Goal: Task Accomplishment & Management: Use online tool/utility

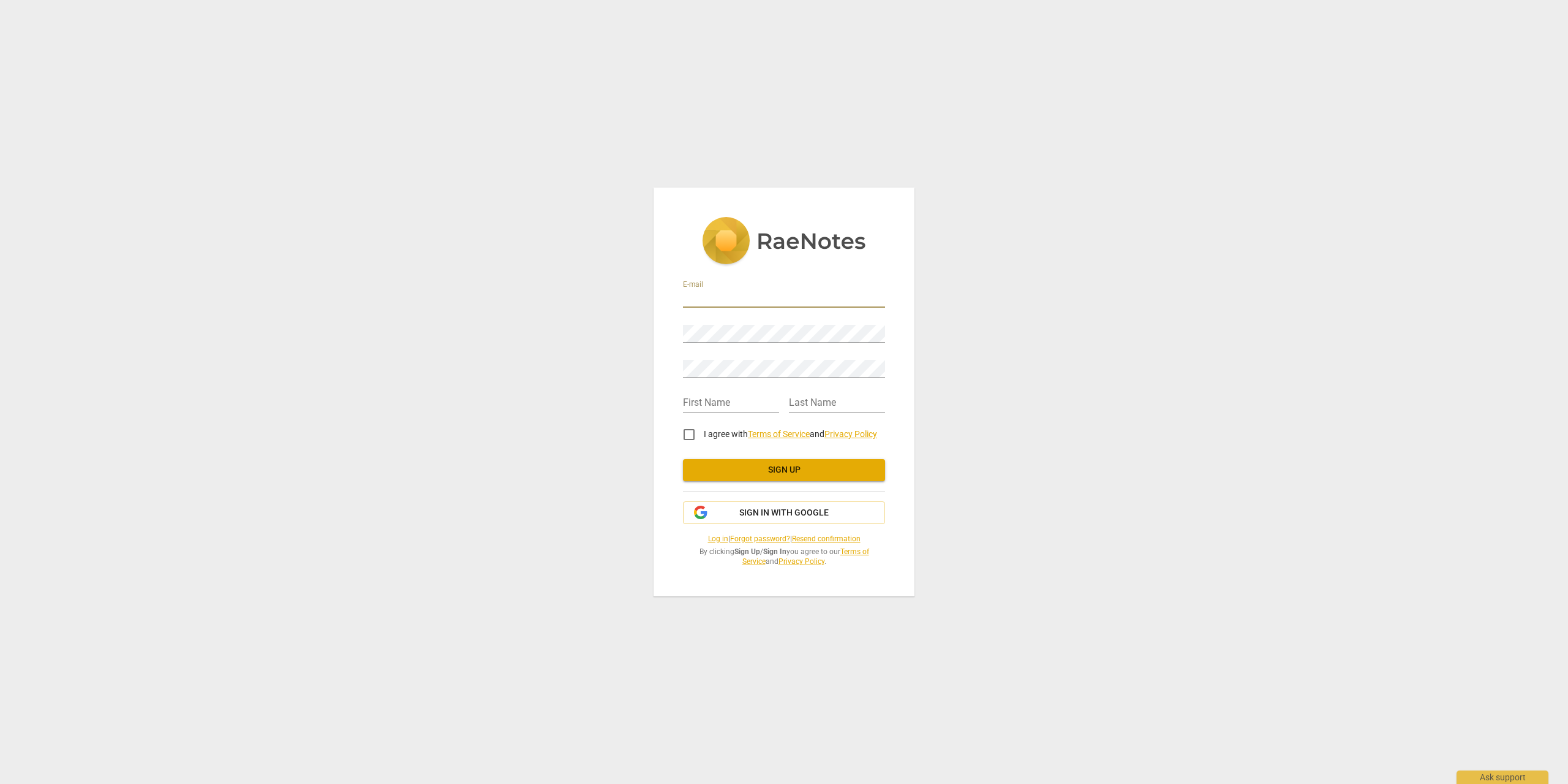
click at [741, 300] on input "email" at bounding box center [784, 299] width 202 height 18
paste input "RaeNotes"
type input "RaeNotes"
drag, startPoint x: 672, startPoint y: 310, endPoint x: 613, endPoint y: 292, distance: 61.7
click at [613, 292] on div "E-mail RaeNotes Password Retype Password First Name Last Name I agree with Term…" at bounding box center [784, 392] width 1568 height 784
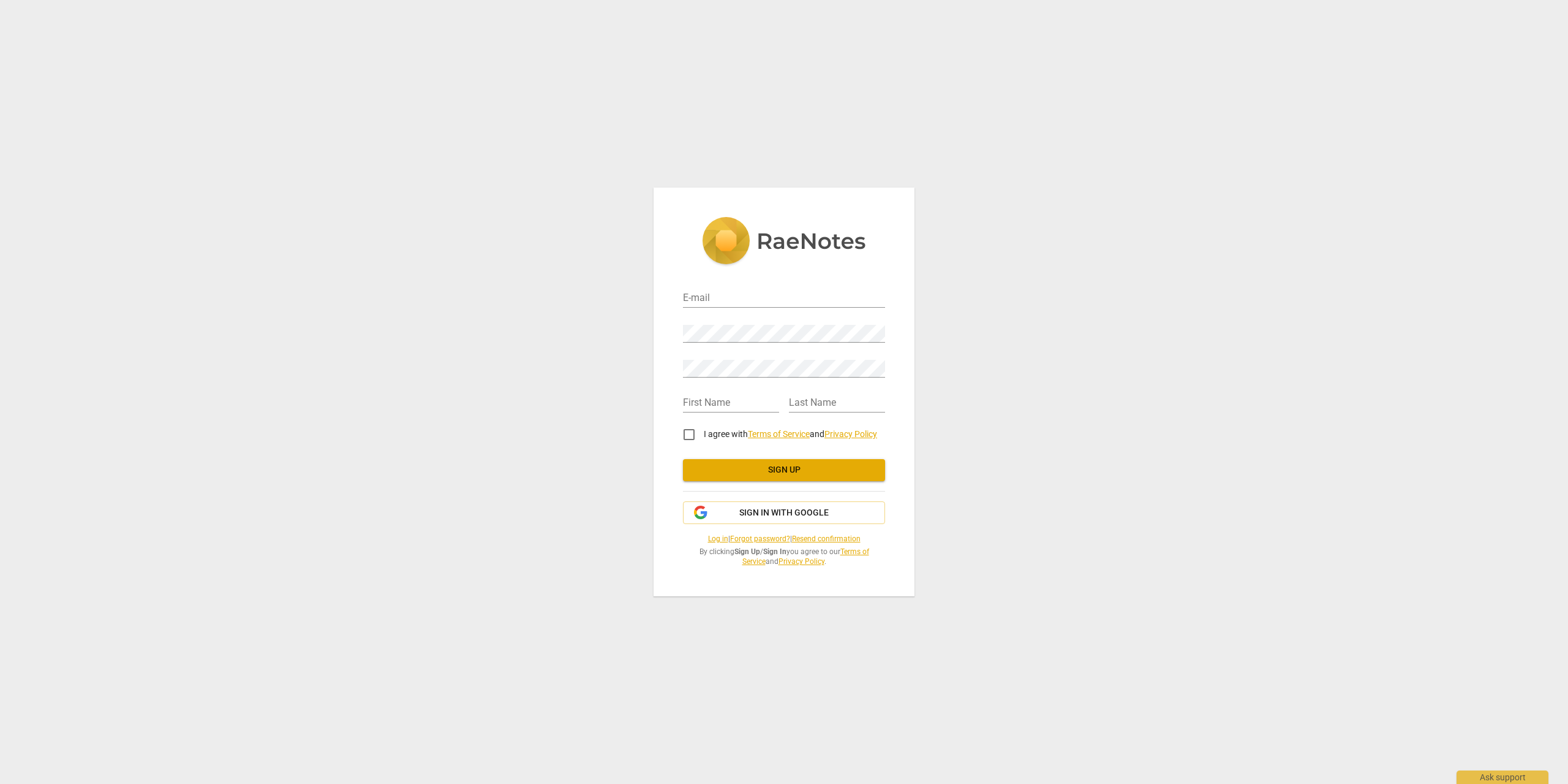
click at [736, 283] on div "E-mail" at bounding box center [784, 294] width 202 height 28
click at [711, 294] on input "email" at bounding box center [784, 299] width 202 height 18
paste input "[EMAIL_ADDRESS][DOMAIN_NAME]"
type input "[EMAIL_ADDRESS][DOMAIN_NAME]"
type input "Pro"
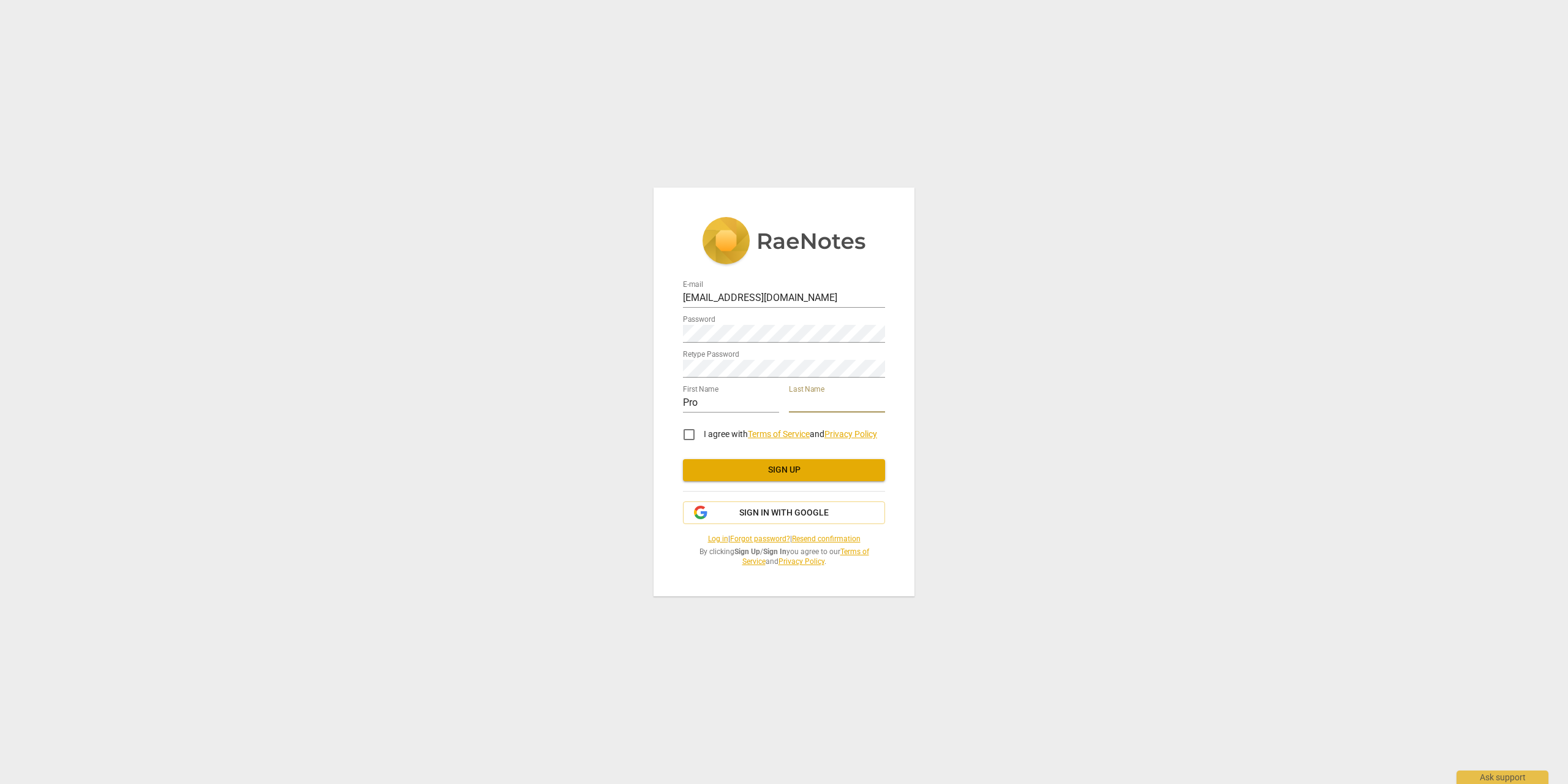
click at [823, 408] on input "text" at bounding box center [837, 403] width 96 height 18
type input "Va"
click at [682, 432] on input "I agree with Terms of Service and Privacy Policy" at bounding box center [689, 434] width 29 height 29
checkbox input "true"
click at [787, 478] on button "Sign up" at bounding box center [784, 470] width 202 height 22
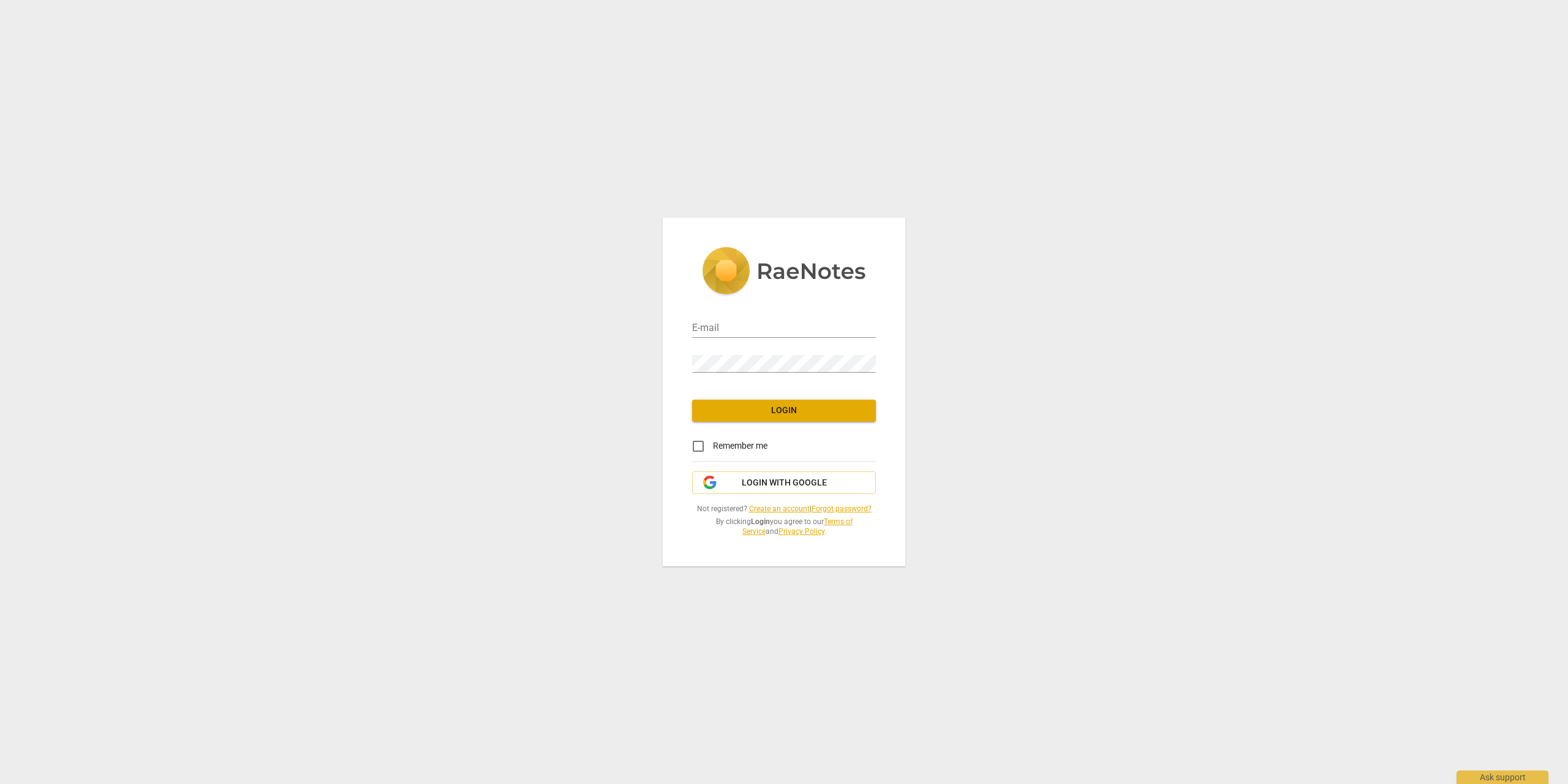
type input "[EMAIL_ADDRESS][DOMAIN_NAME]"
click at [706, 448] on input "Remember me" at bounding box center [698, 446] width 29 height 29
checkbox input "true"
click at [797, 412] on span "Login" at bounding box center [784, 410] width 164 height 12
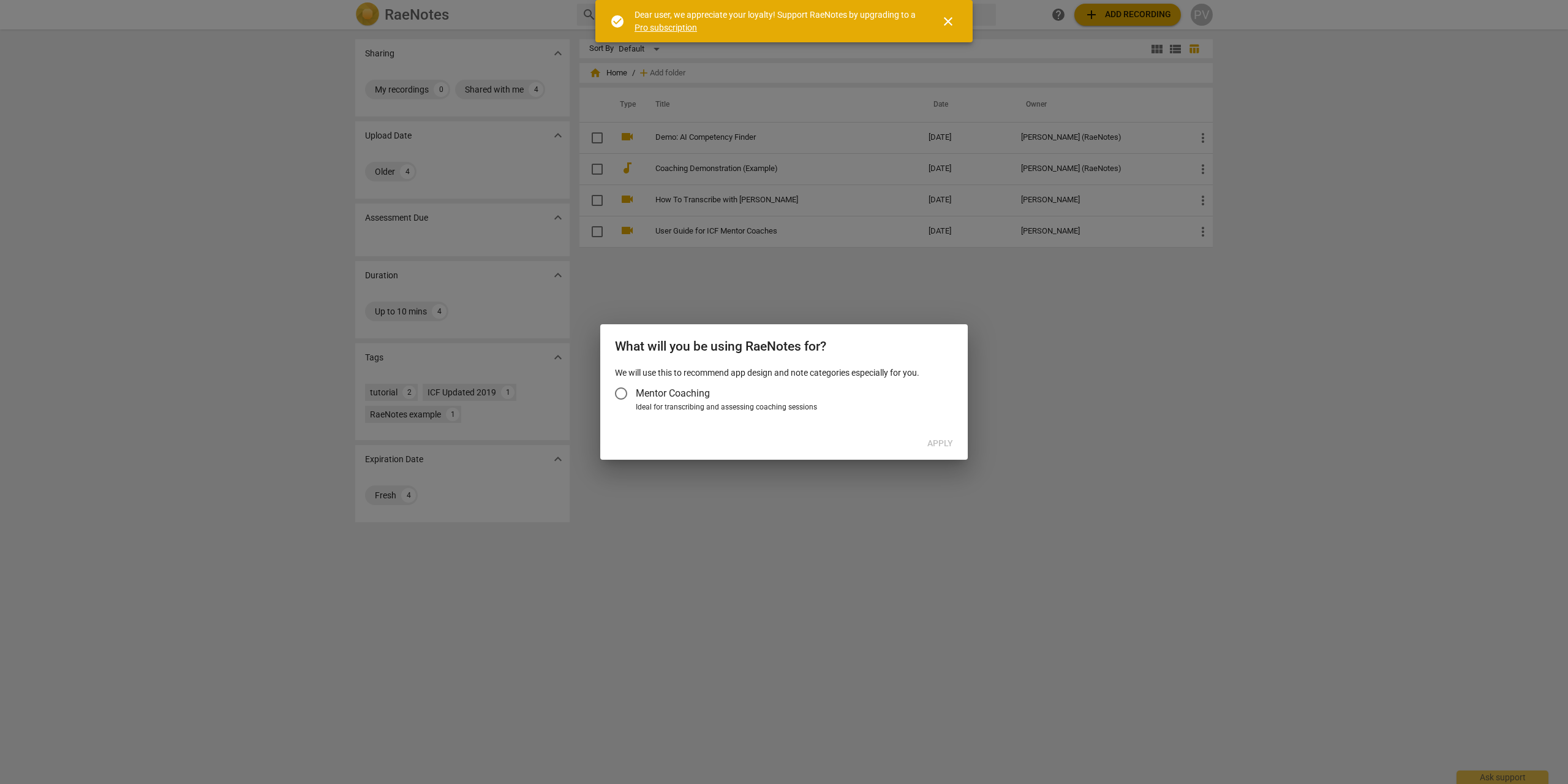
click at [621, 391] on input "Mentor Coaching" at bounding box center [621, 393] width 29 height 29
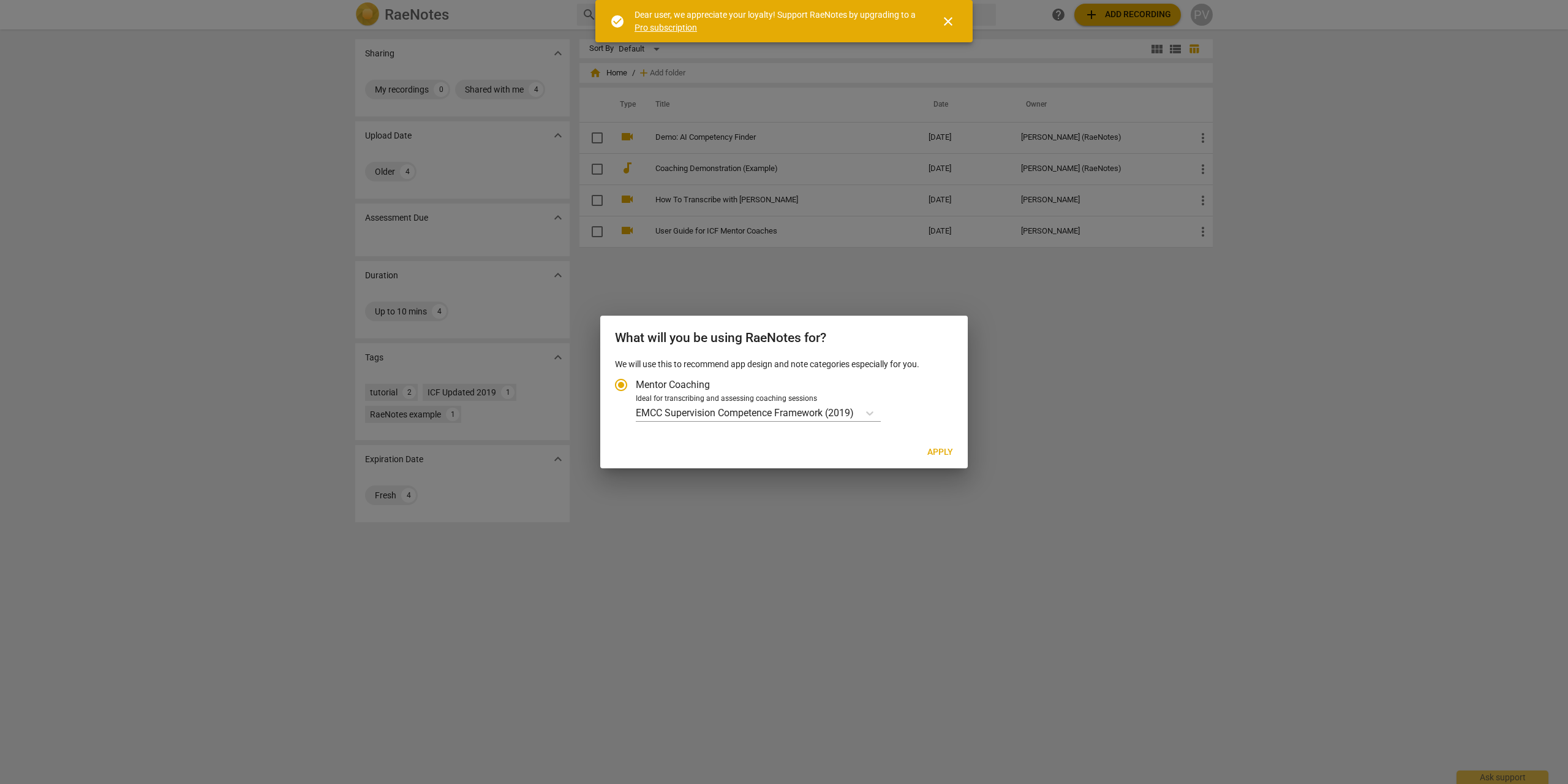
click at [805, 424] on div "We will use this to recommend app design and note categories especially for you…" at bounding box center [784, 396] width 368 height 79
click at [810, 413] on p "EMCC Supervision Competence Framework (2019)" at bounding box center [744, 413] width 218 height 14
click at [0, 0] on input "Ideal for transcribing and assessing coaching sessions EMCC Supervision Compete…" at bounding box center [0, 0] width 0 height 0
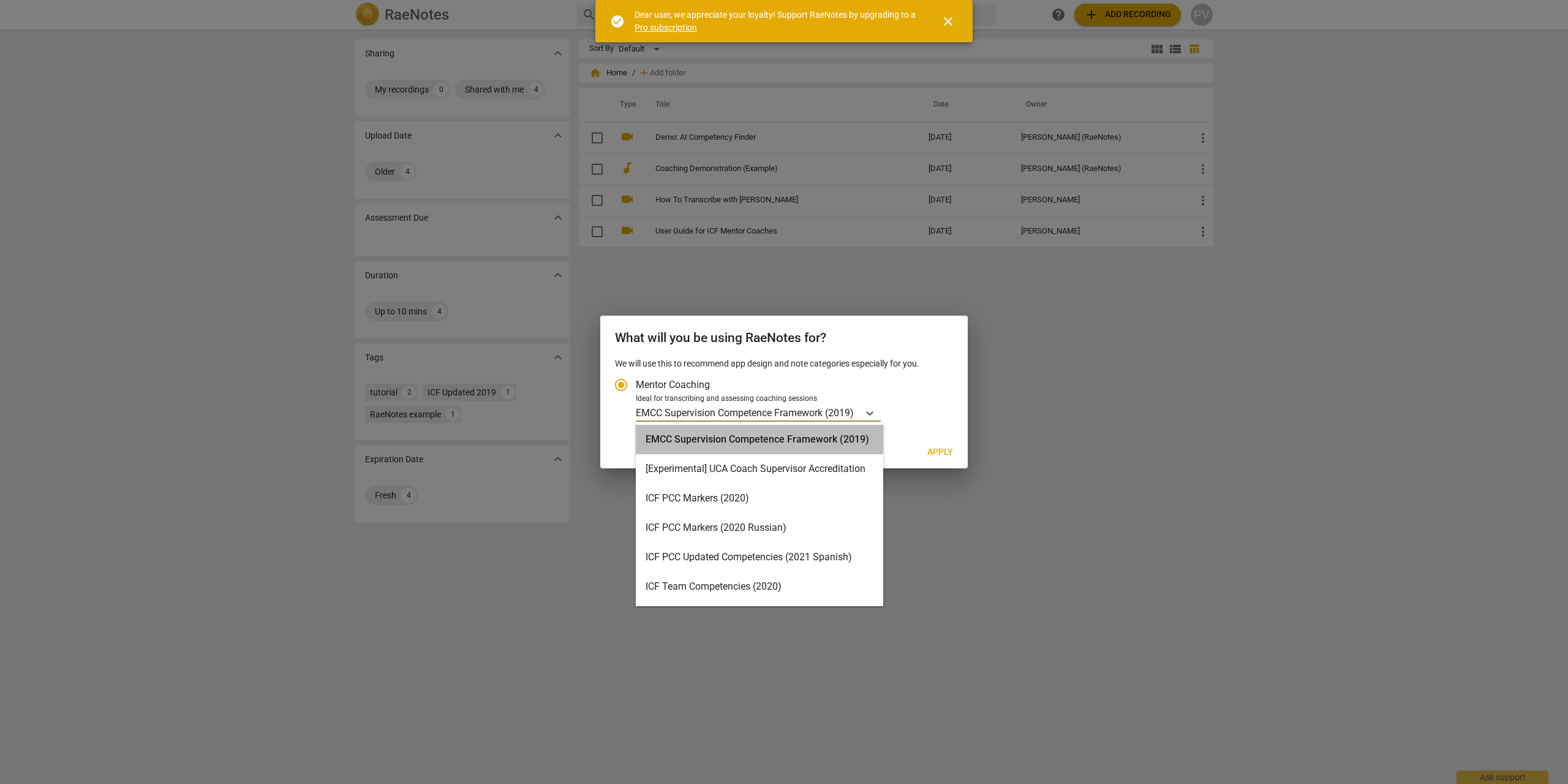
click at [760, 428] on div "EMCC Supervision Competence Framework (2019)" at bounding box center [759, 439] width 248 height 29
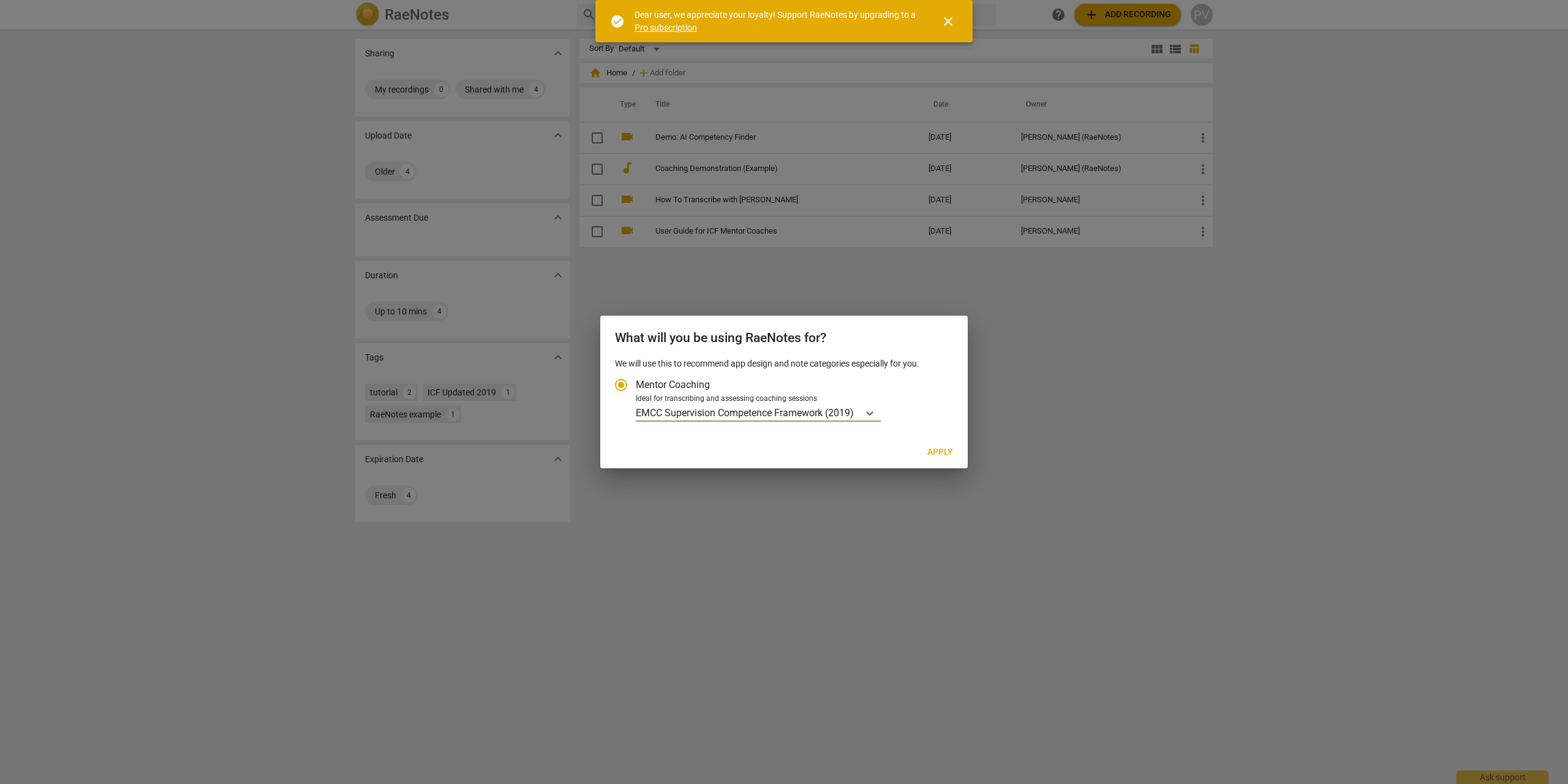
click at [629, 383] on input "Mentor Coaching" at bounding box center [621, 384] width 29 height 29
click at [616, 386] on input "Mentor Coaching" at bounding box center [621, 384] width 29 height 29
click at [619, 386] on input "Mentor Coaching" at bounding box center [621, 384] width 29 height 29
click at [619, 385] on input "Mentor Coaching" at bounding box center [621, 384] width 29 height 29
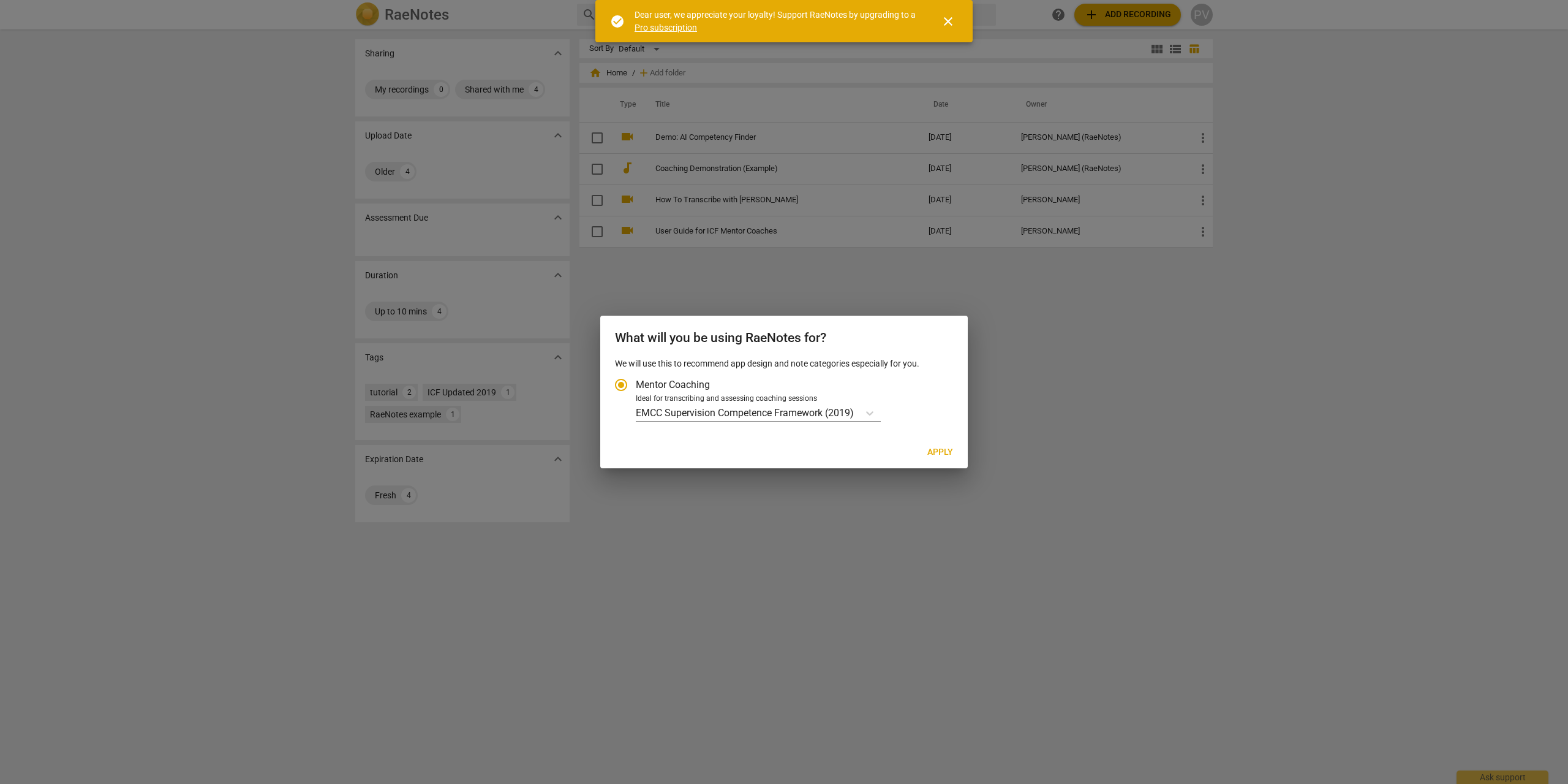
drag, startPoint x: 619, startPoint y: 385, endPoint x: 664, endPoint y: 400, distance: 47.4
click at [622, 385] on input "Mentor Coaching" at bounding box center [621, 384] width 29 height 29
click at [664, 400] on div "Ideal for transcribing and assessing coaching sessions" at bounding box center [792, 398] width 313 height 11
click at [0, 0] on input "Ideal for transcribing and assessing coaching sessions EMCC Supervision Compete…" at bounding box center [0, 0] width 0 height 0
click at [813, 410] on p "EMCC Supervision Competence Framework (2019)" at bounding box center [744, 413] width 218 height 14
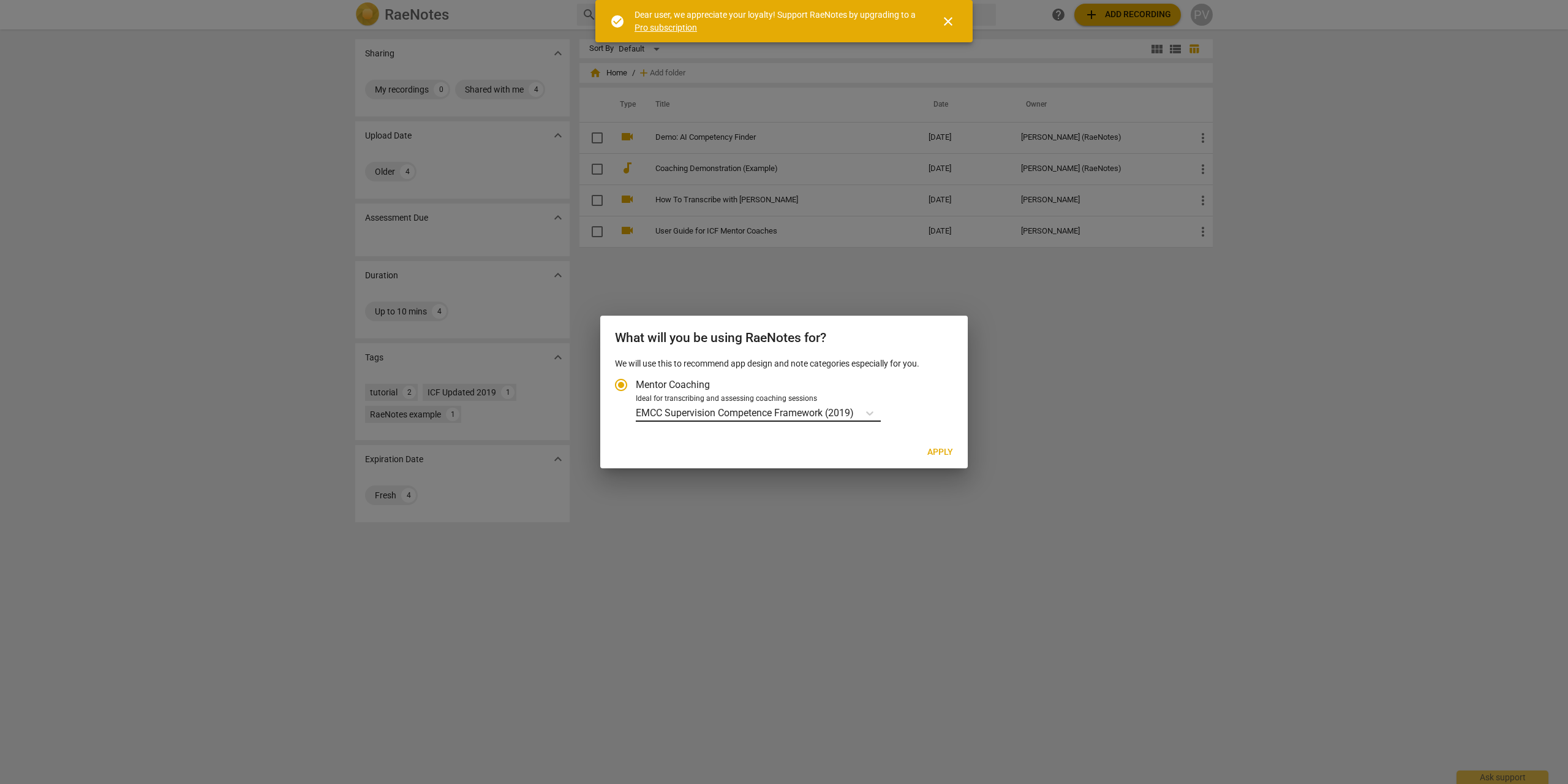
click at [0, 0] on input "Ideal for transcribing and assessing coaching sessions EMCC Supervision Compete…" at bounding box center [0, 0] width 0 height 0
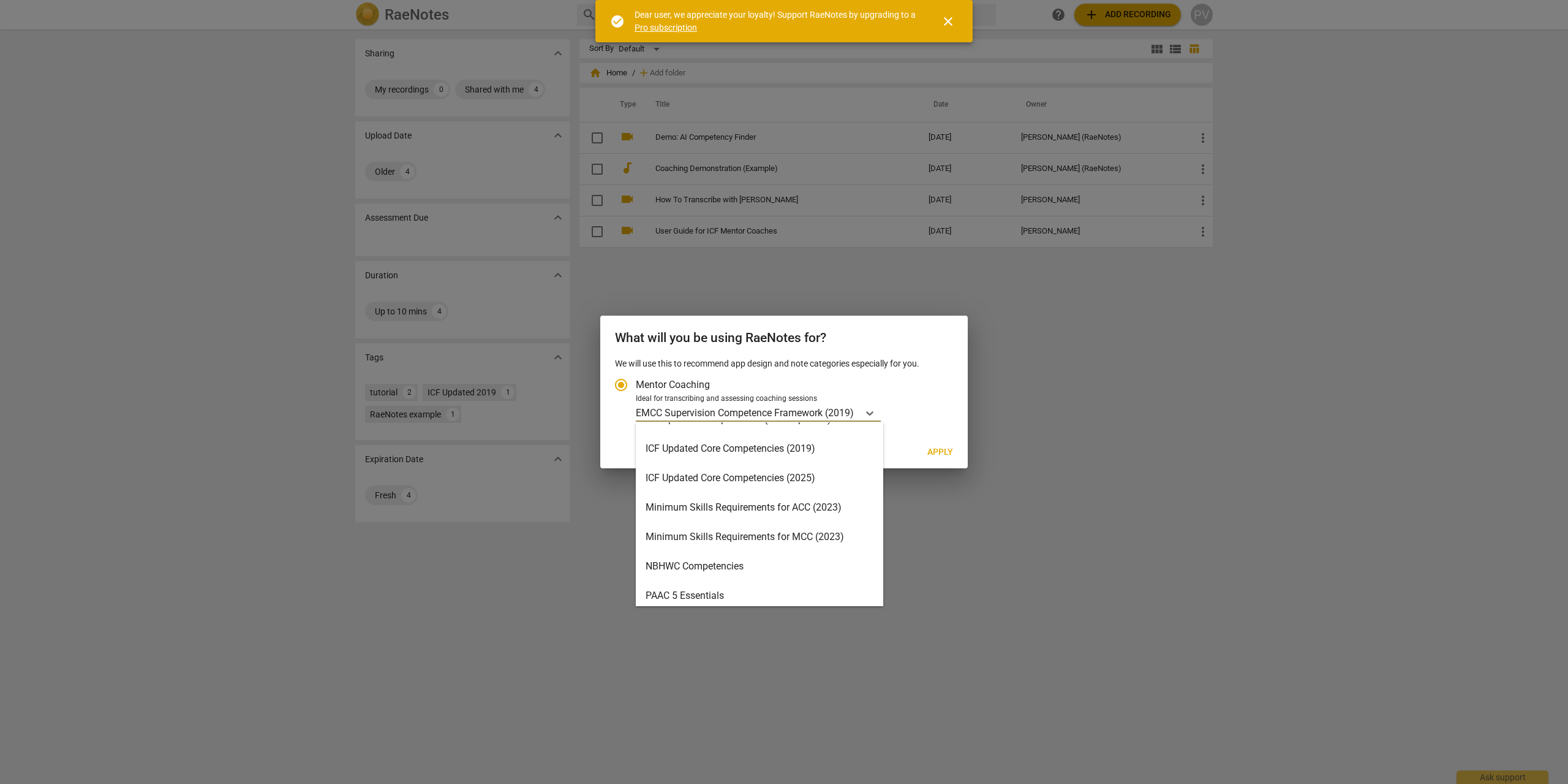
scroll to position [292, 0]
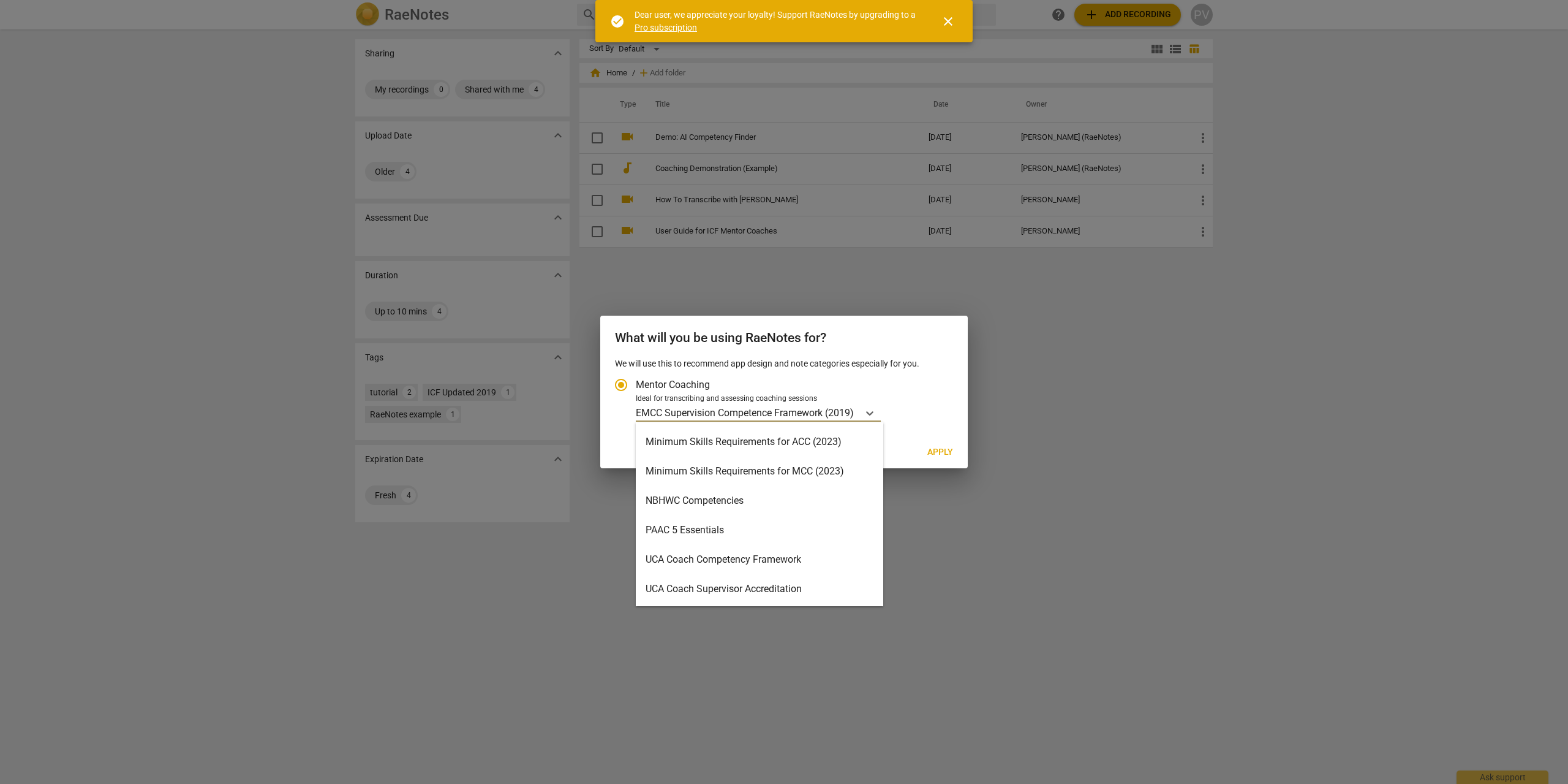
click at [786, 476] on div "Minimum Skills Requirements for MCC (2023)" at bounding box center [759, 471] width 248 height 29
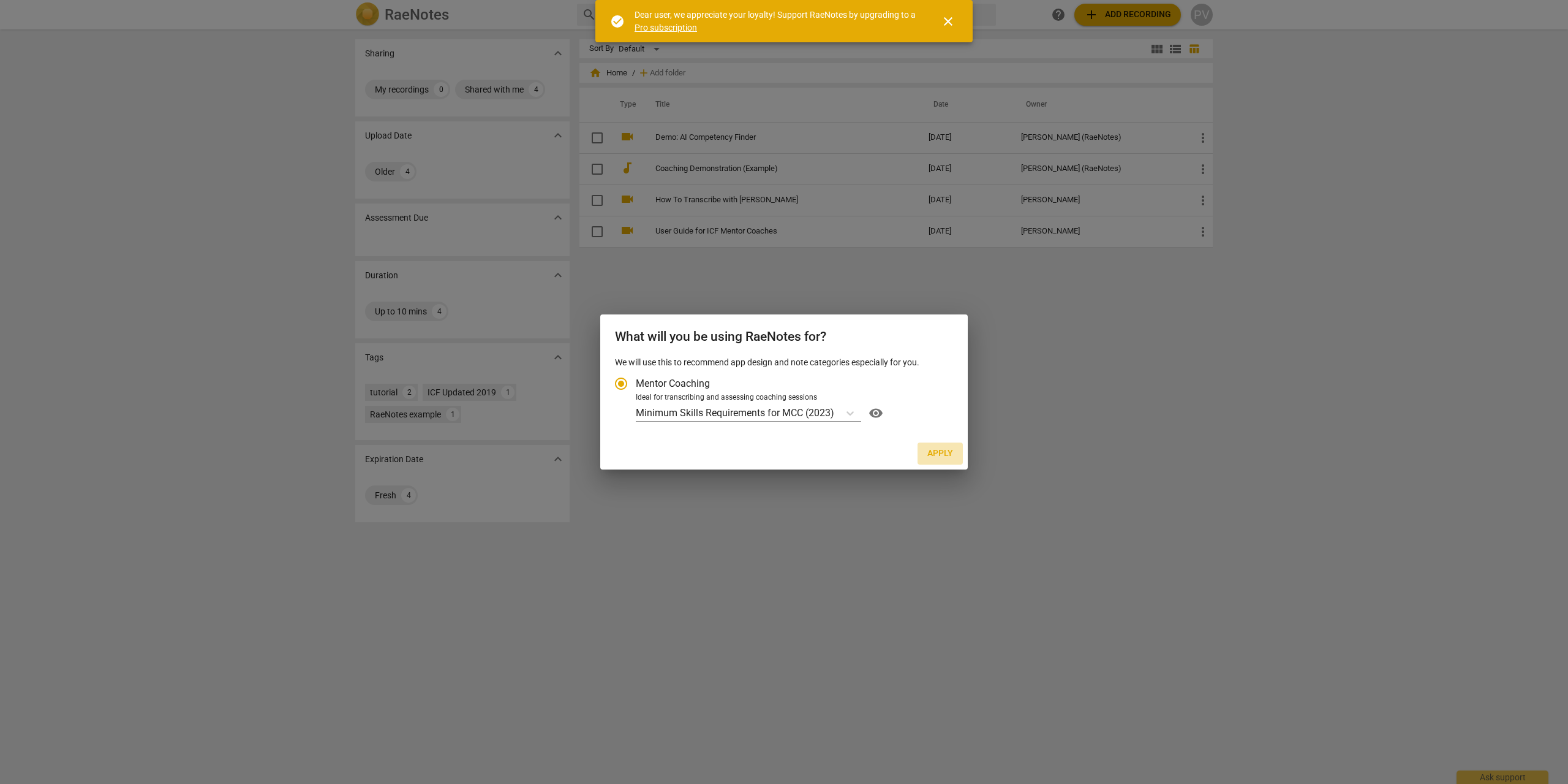
click at [934, 457] on span "Apply" at bounding box center [940, 453] width 26 height 12
radio input "false"
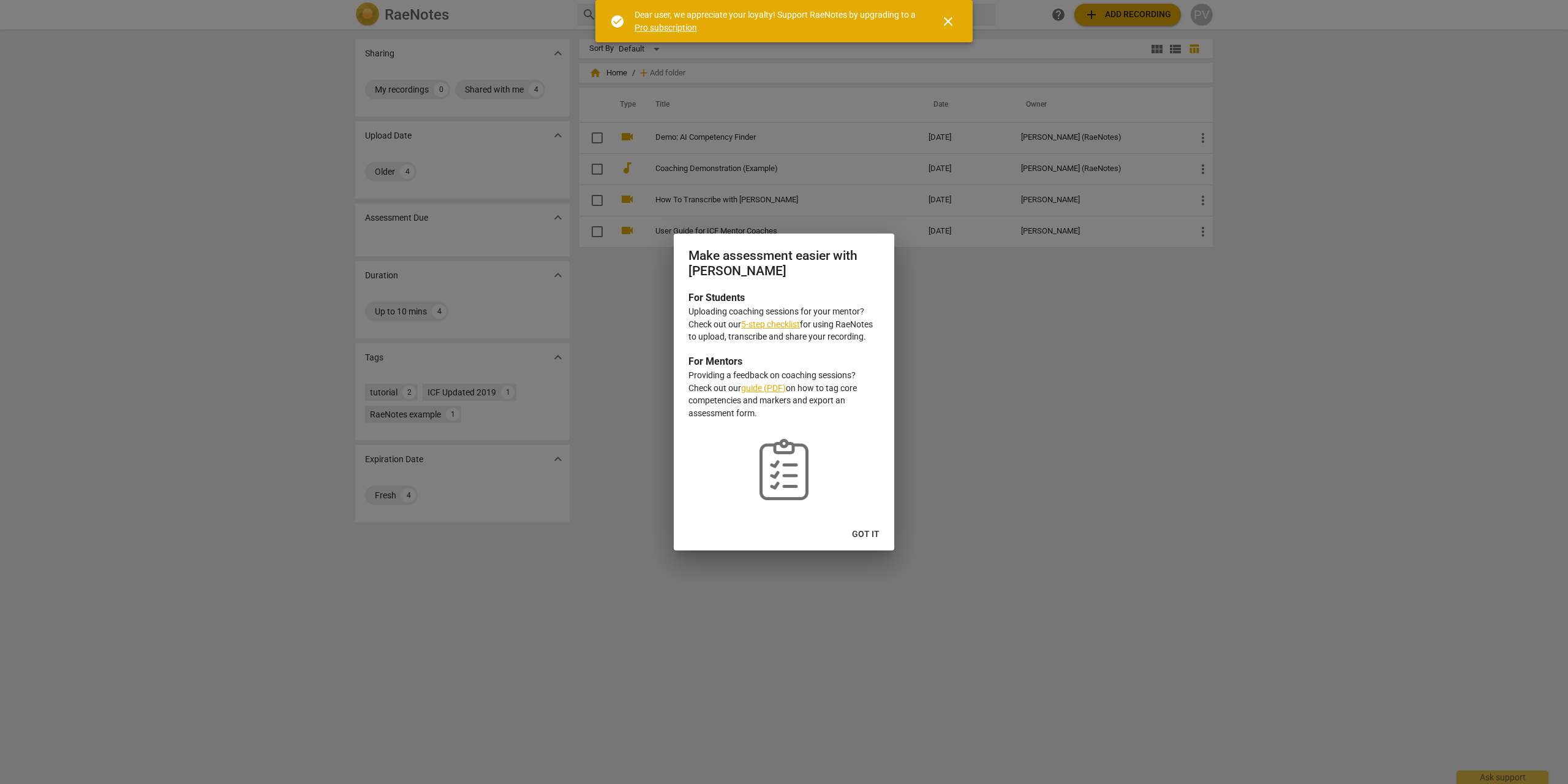
click at [872, 531] on span "Got it" at bounding box center [866, 534] width 28 height 12
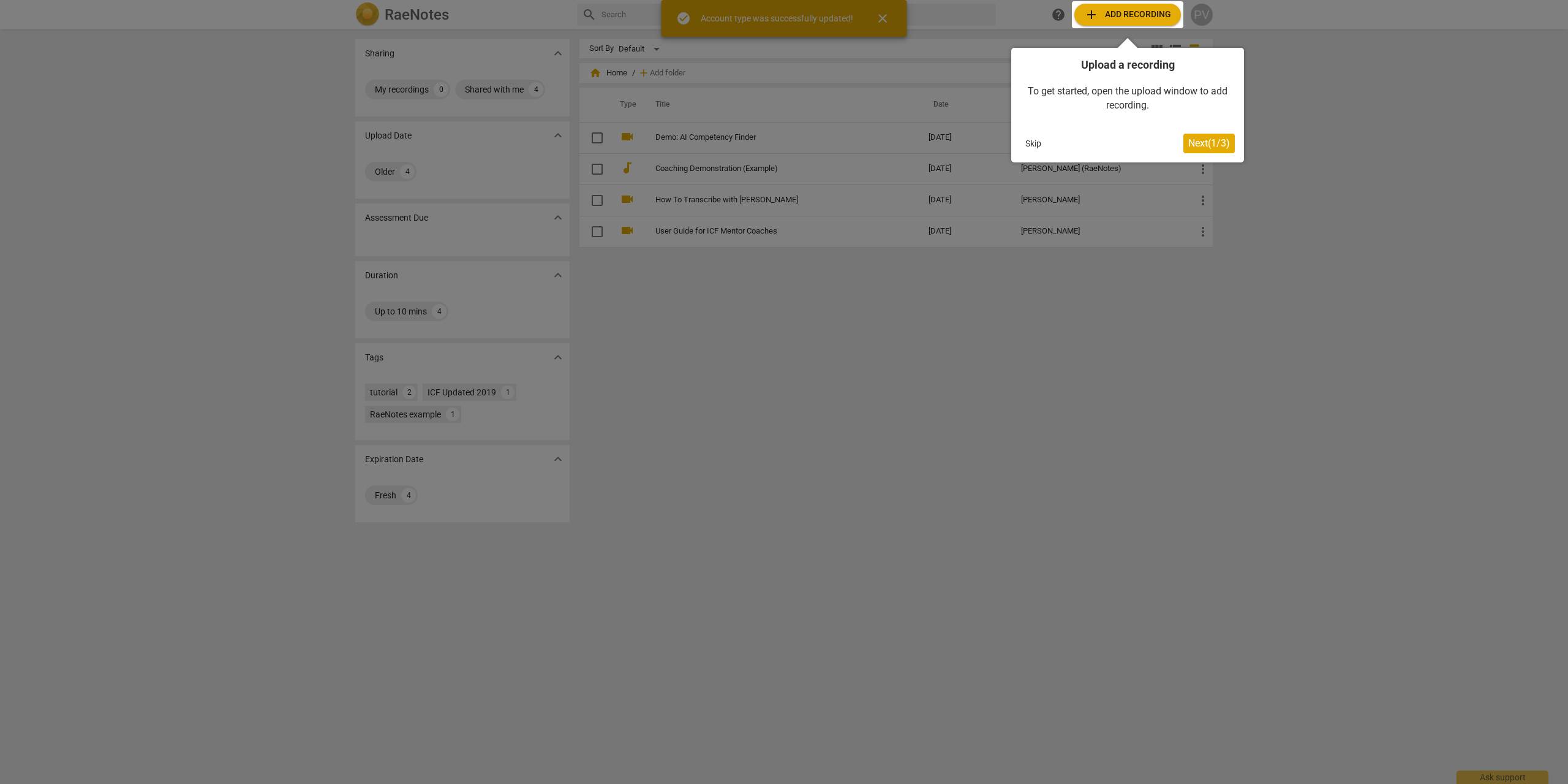
click at [1195, 147] on span "Next ( 1 / 3 )" at bounding box center [1209, 143] width 42 height 11
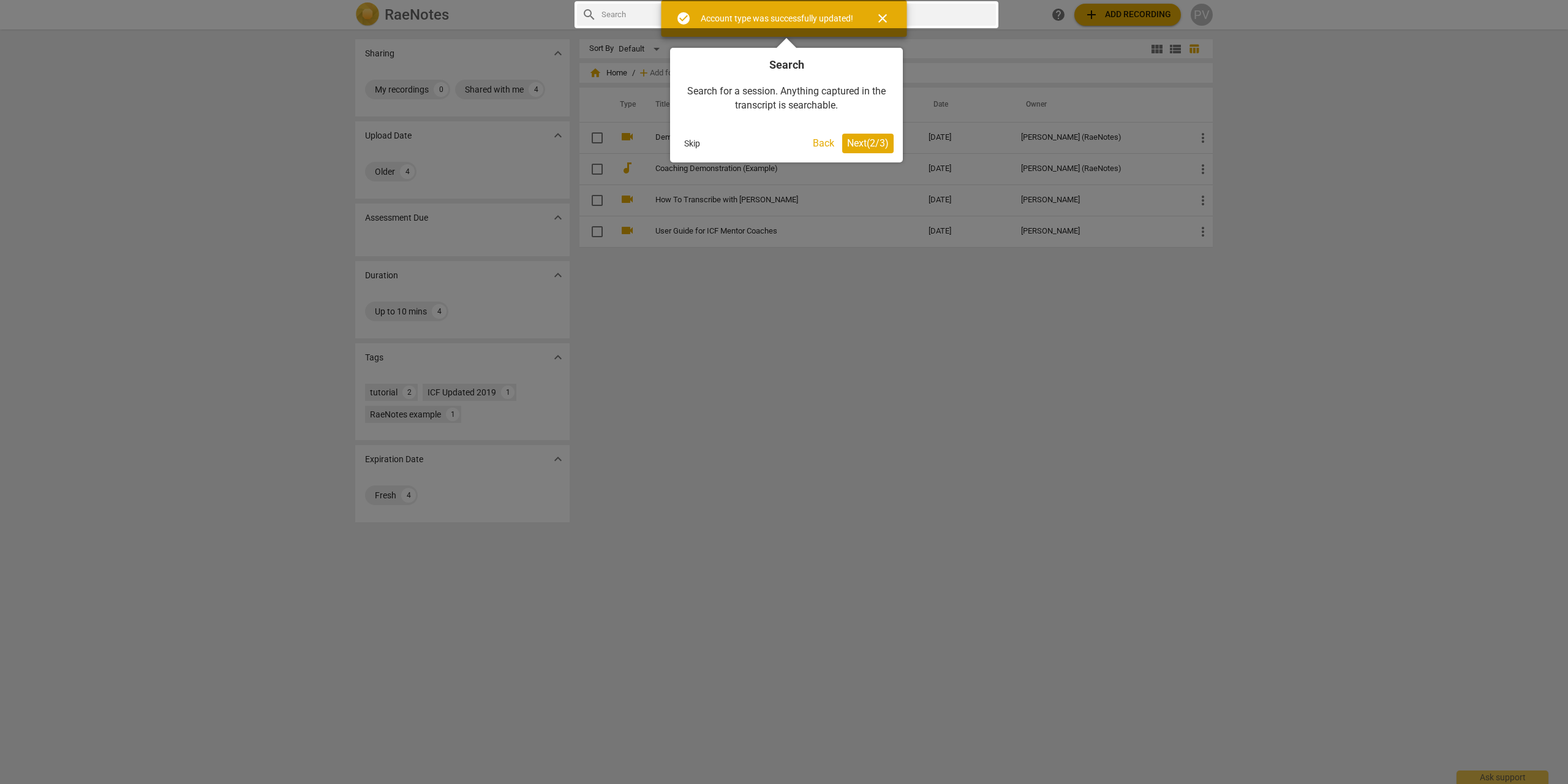
click at [1195, 147] on div at bounding box center [784, 392] width 1568 height 784
click at [858, 137] on span "Next ( 2 / 3 )" at bounding box center [868, 143] width 42 height 11
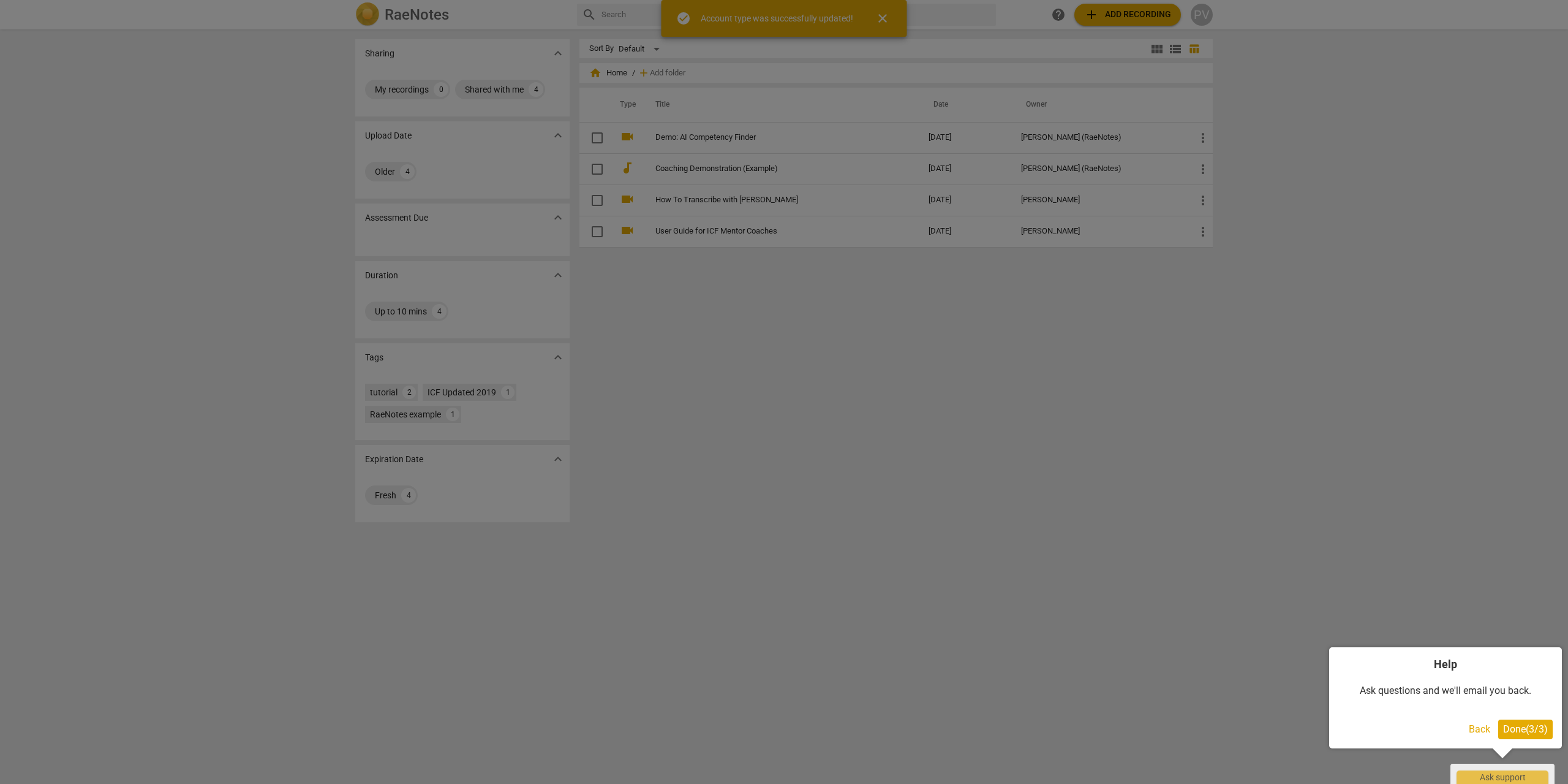
click at [1524, 724] on span "Done ( 3 / 3 )" at bounding box center [1525, 729] width 45 height 11
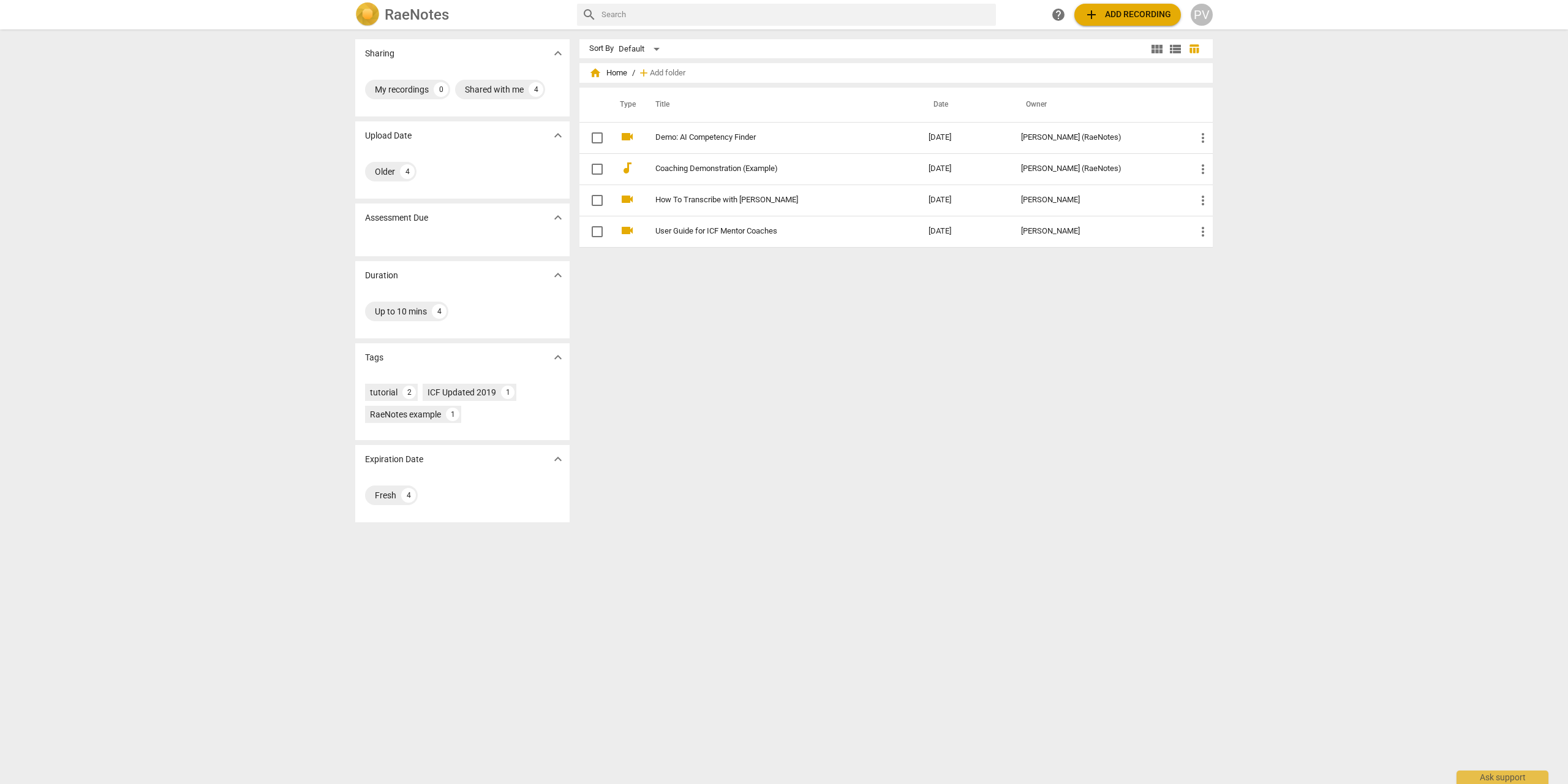
click at [1116, 9] on span "add Add recording" at bounding box center [1127, 15] width 87 height 15
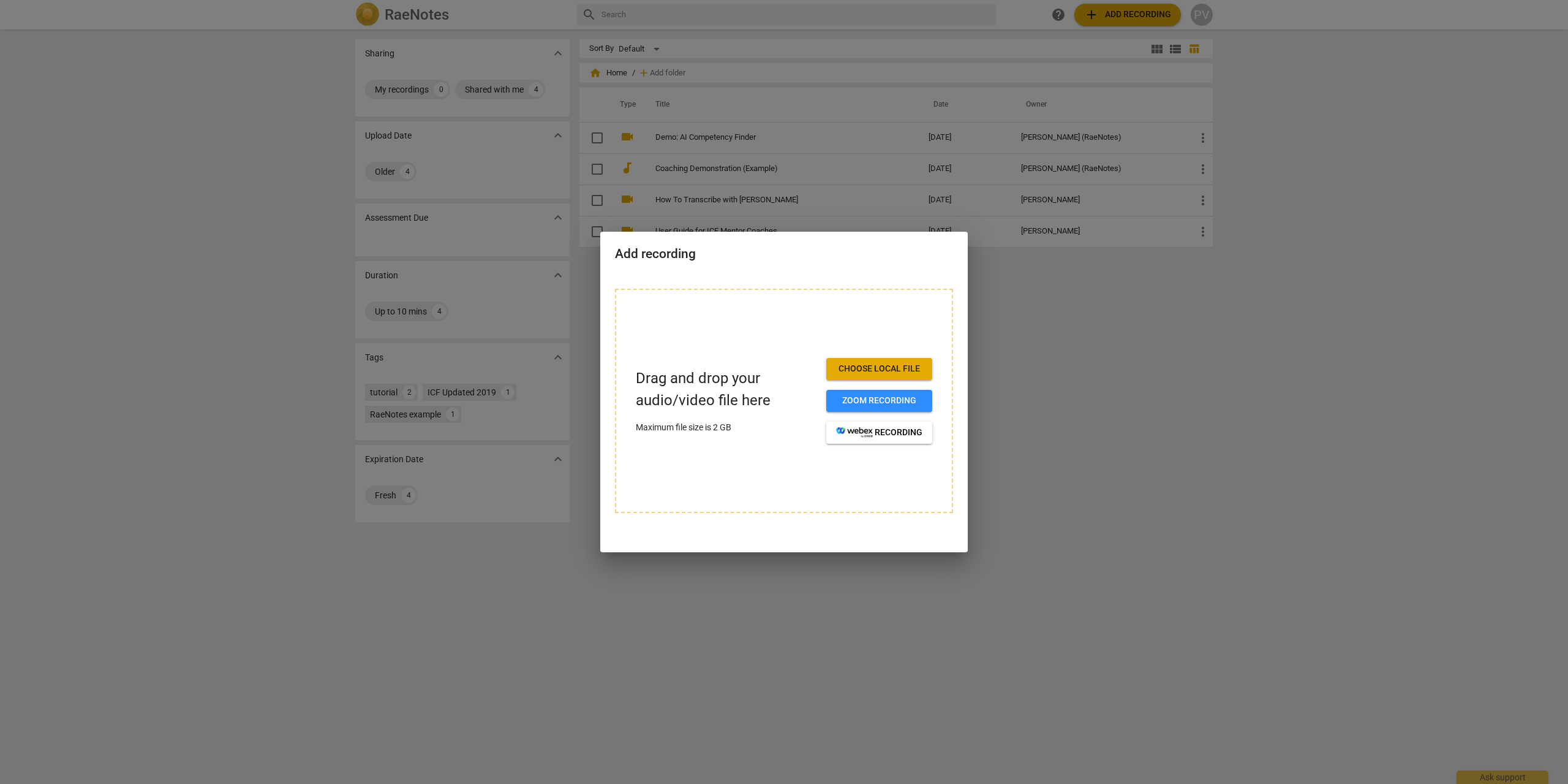
click at [866, 369] on span "Choose local file" at bounding box center [879, 369] width 86 height 12
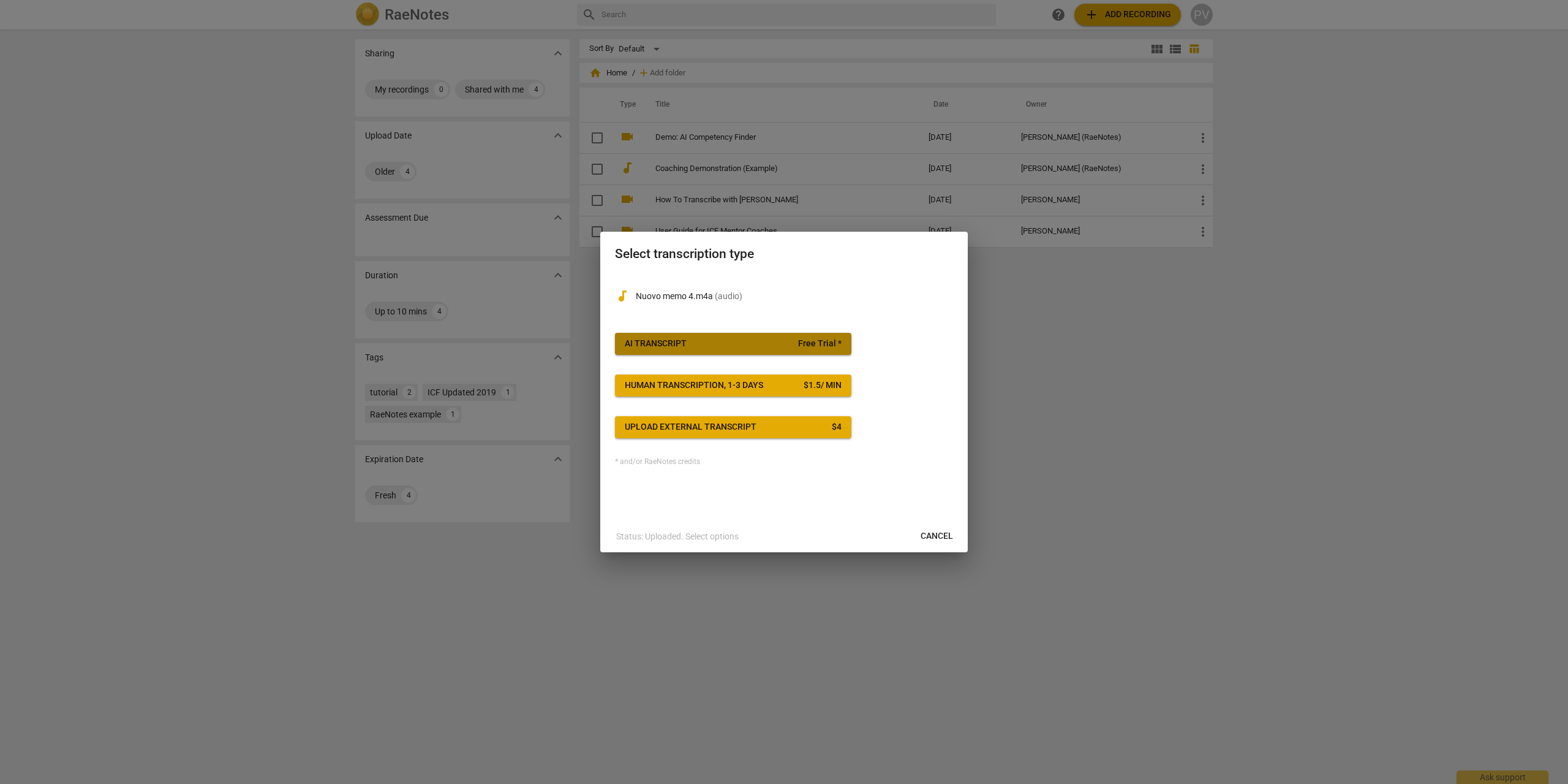
click at [825, 348] on span "Free Trial *" at bounding box center [820, 343] width 44 height 12
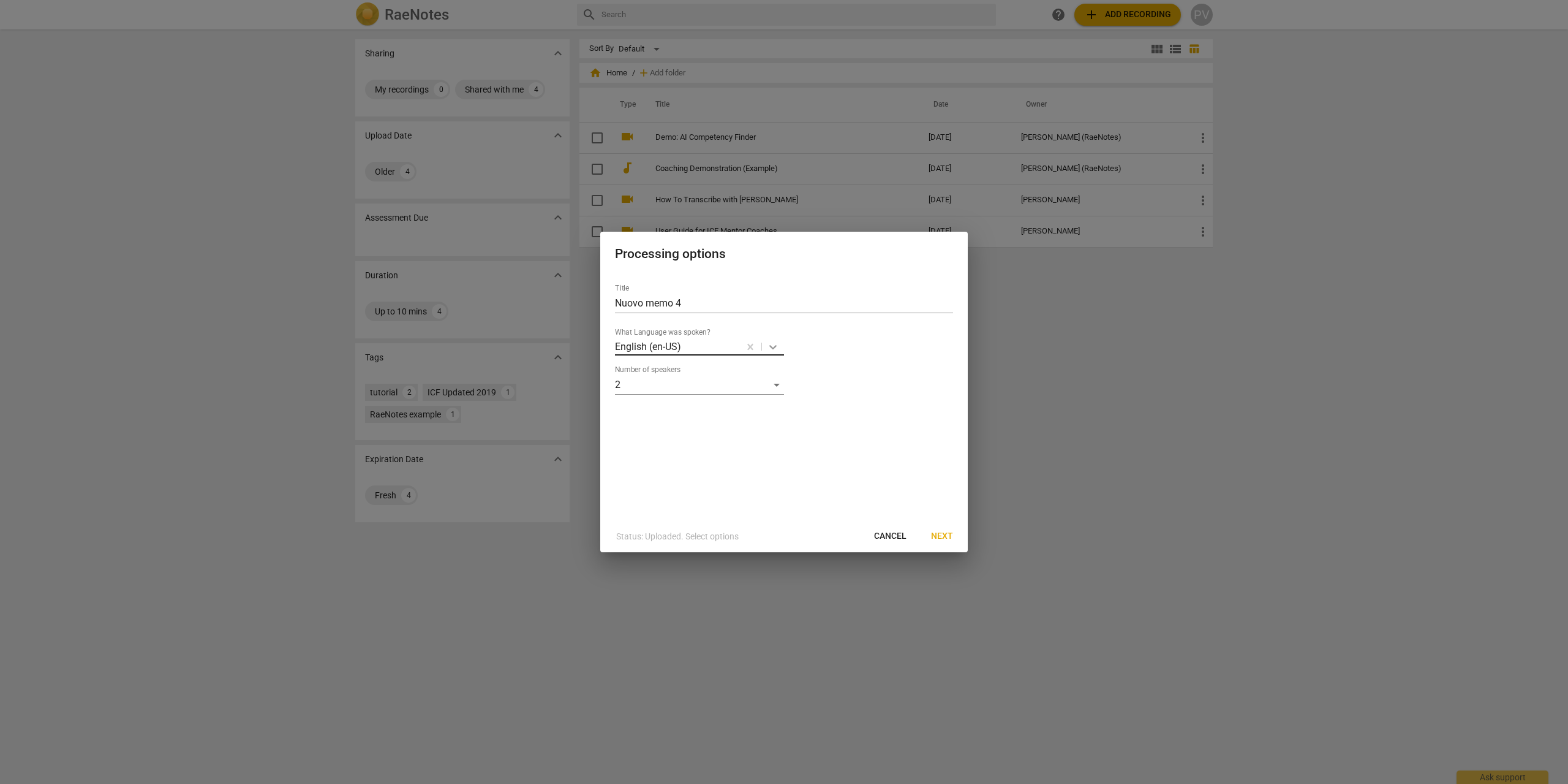
click at [775, 350] on icon at bounding box center [772, 346] width 12 height 12
click at [655, 446] on div "Italian" at bounding box center [717, 446] width 204 height 29
click at [665, 384] on div "2" at bounding box center [699, 384] width 169 height 20
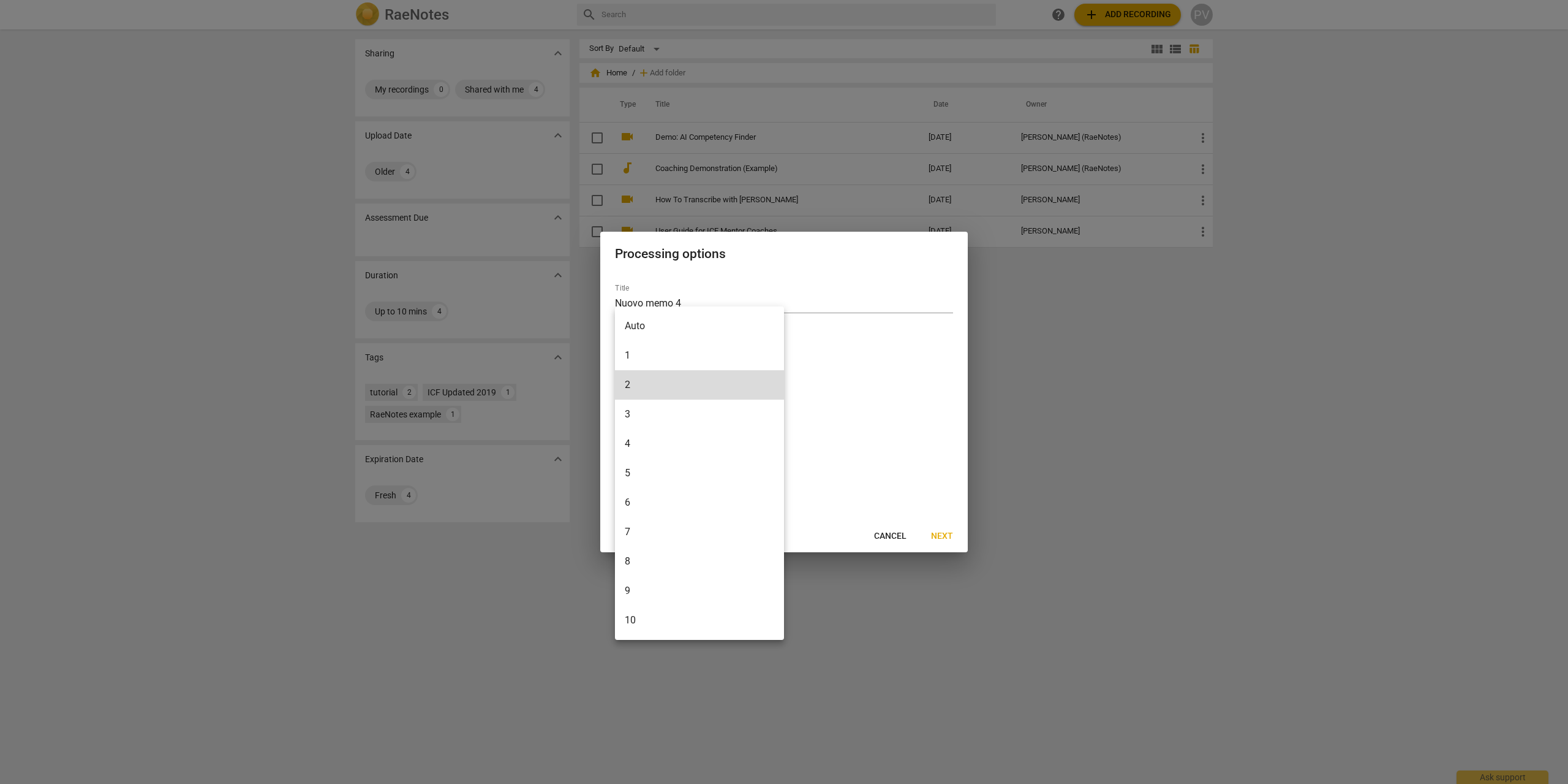
click at [653, 326] on li "Auto" at bounding box center [699, 326] width 169 height 29
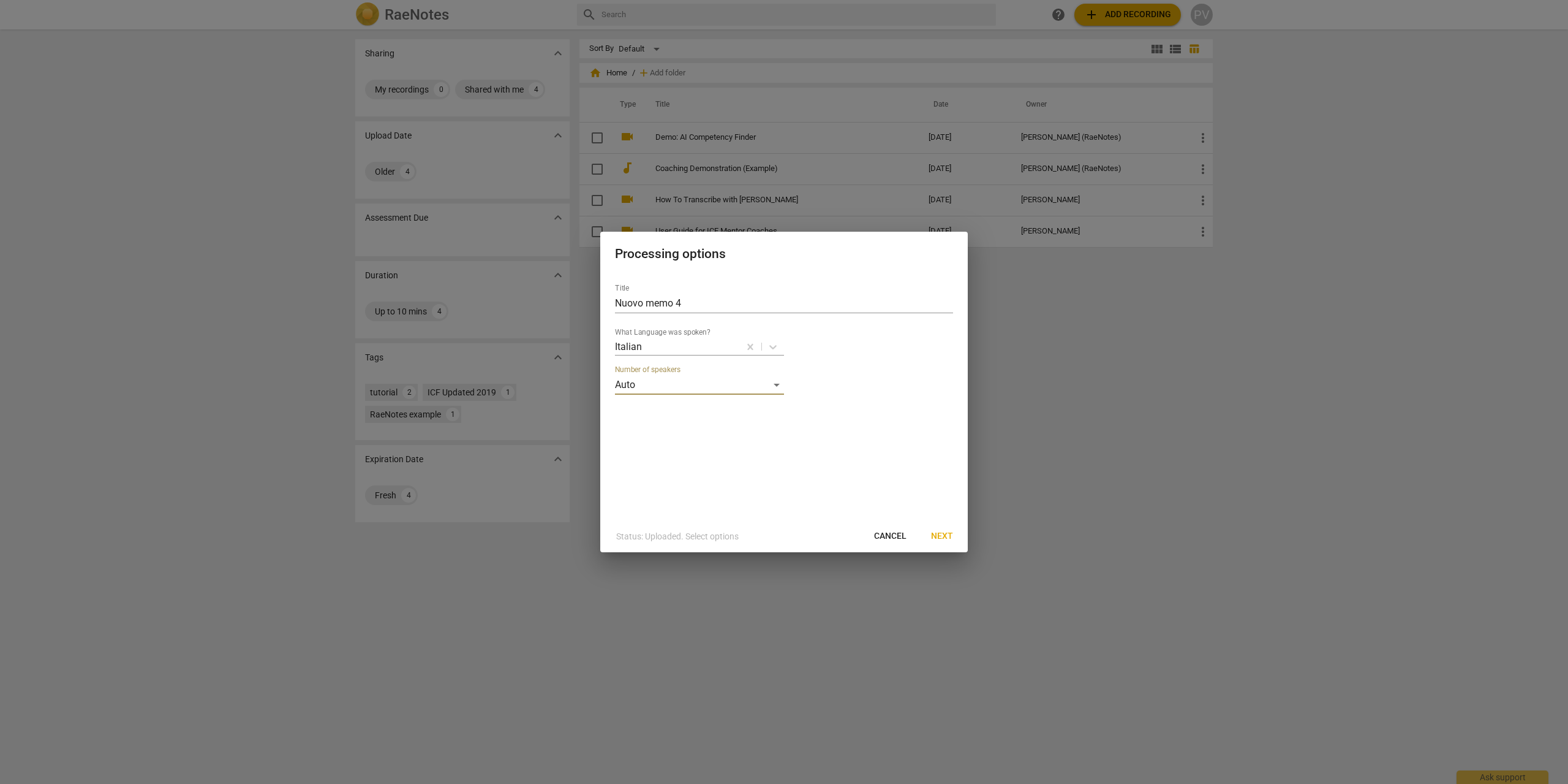
click at [934, 533] on span "Next" at bounding box center [942, 536] width 22 height 12
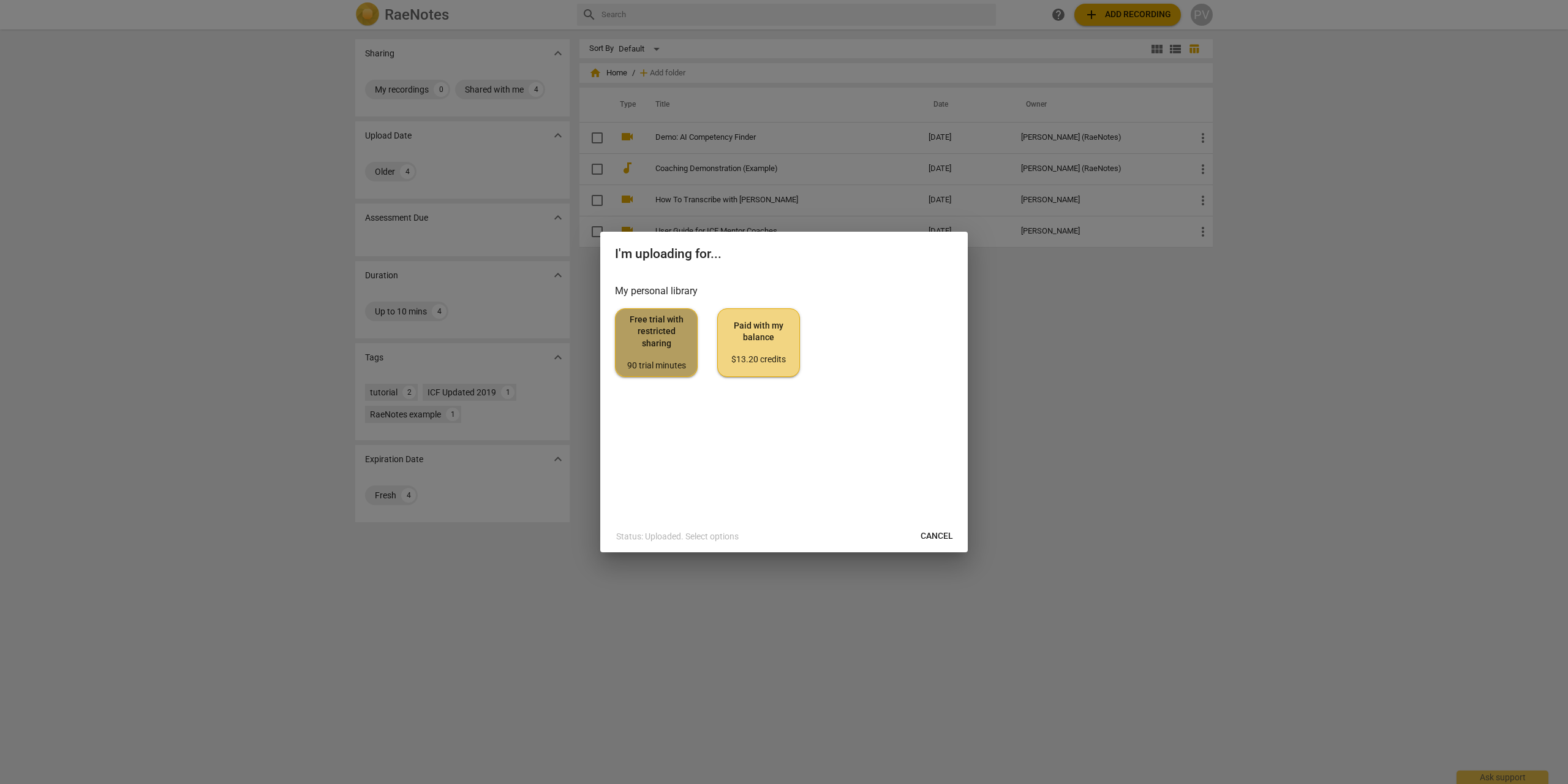
click at [661, 351] on span "Free trial with restricted sharing 90 trial minutes" at bounding box center [656, 342] width 62 height 58
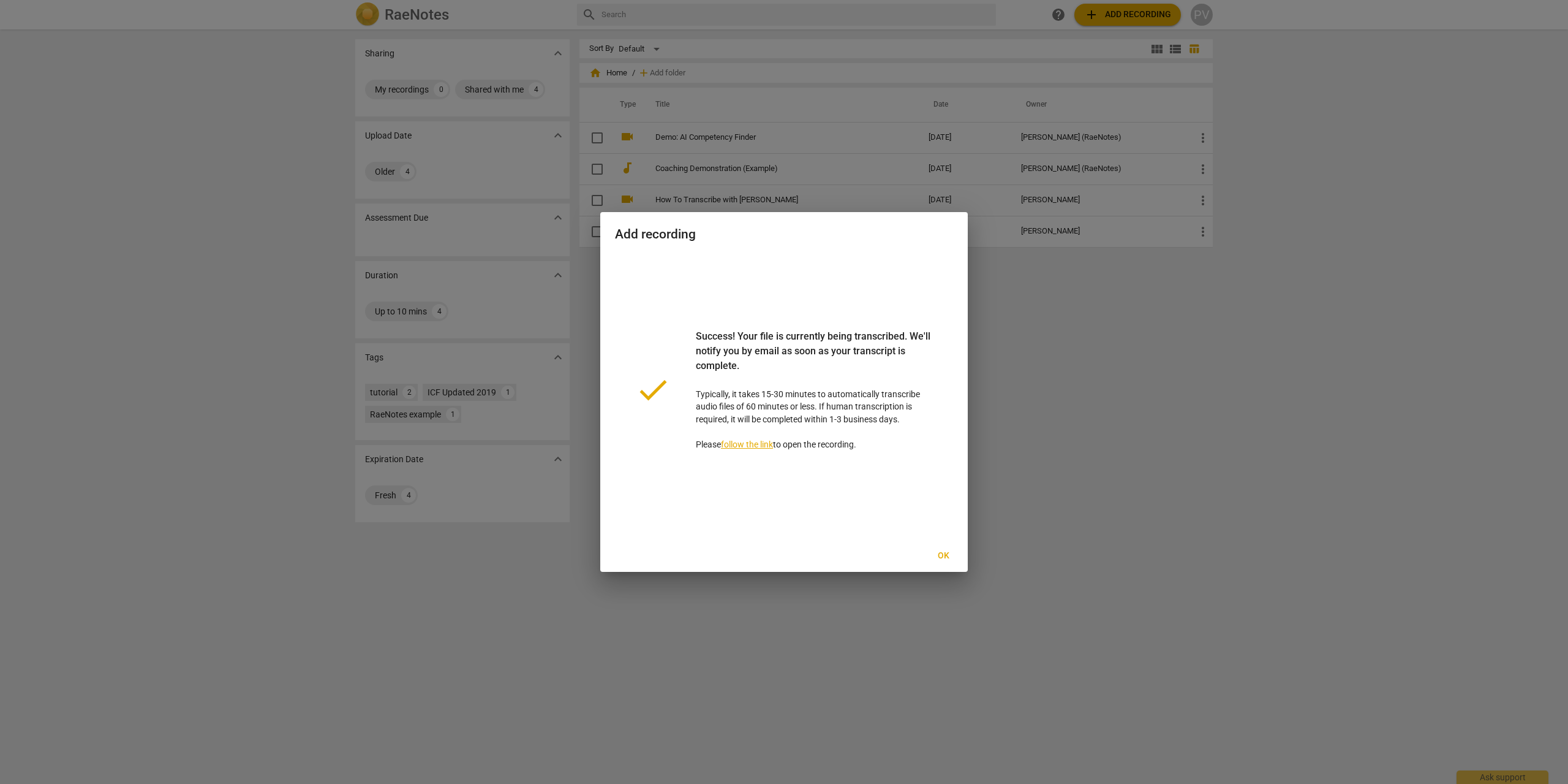
click at [756, 439] on link "follow the link" at bounding box center [747, 444] width 52 height 9
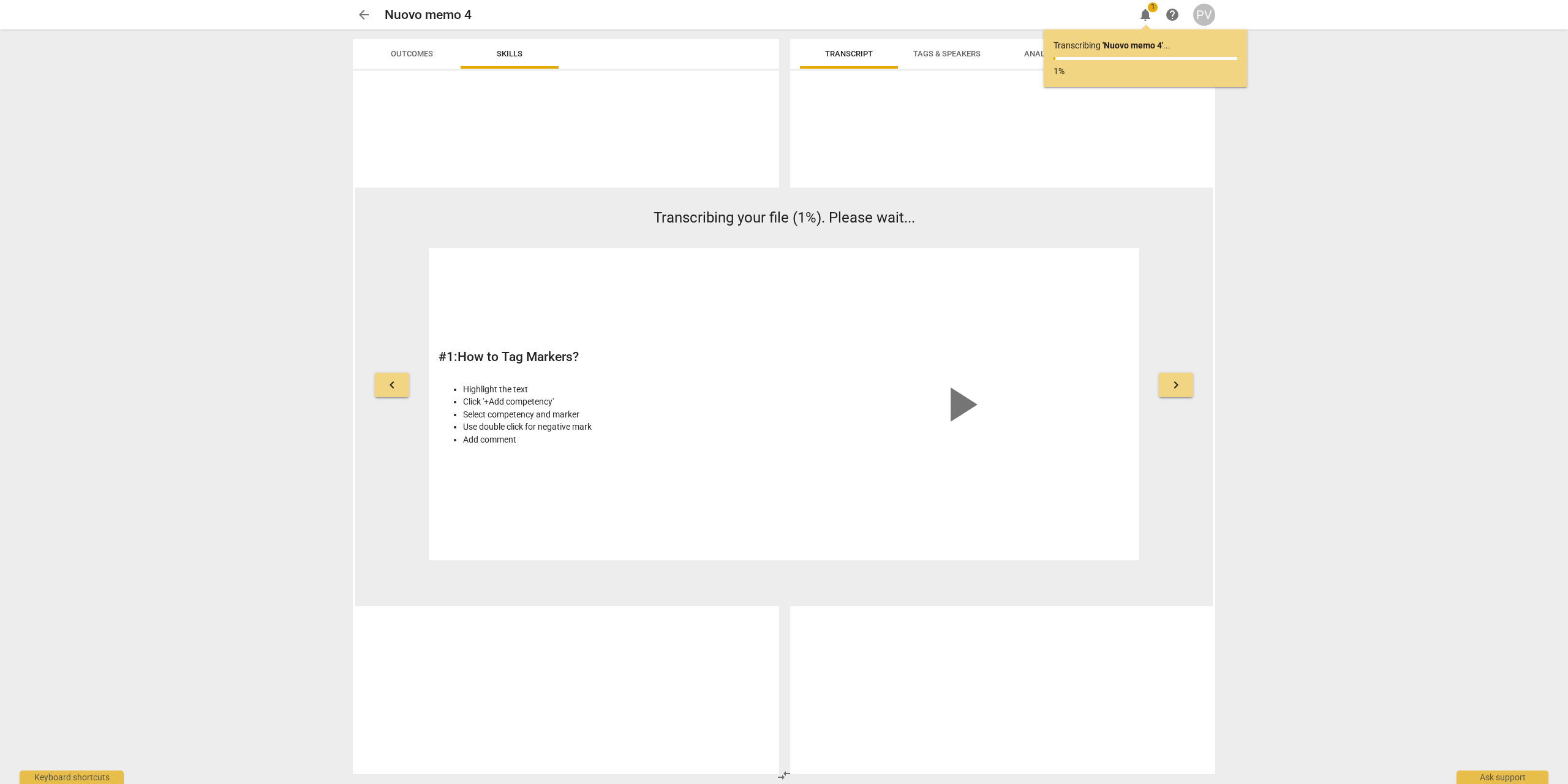
click at [957, 413] on span "play_arrow" at bounding box center [960, 404] width 59 height 59
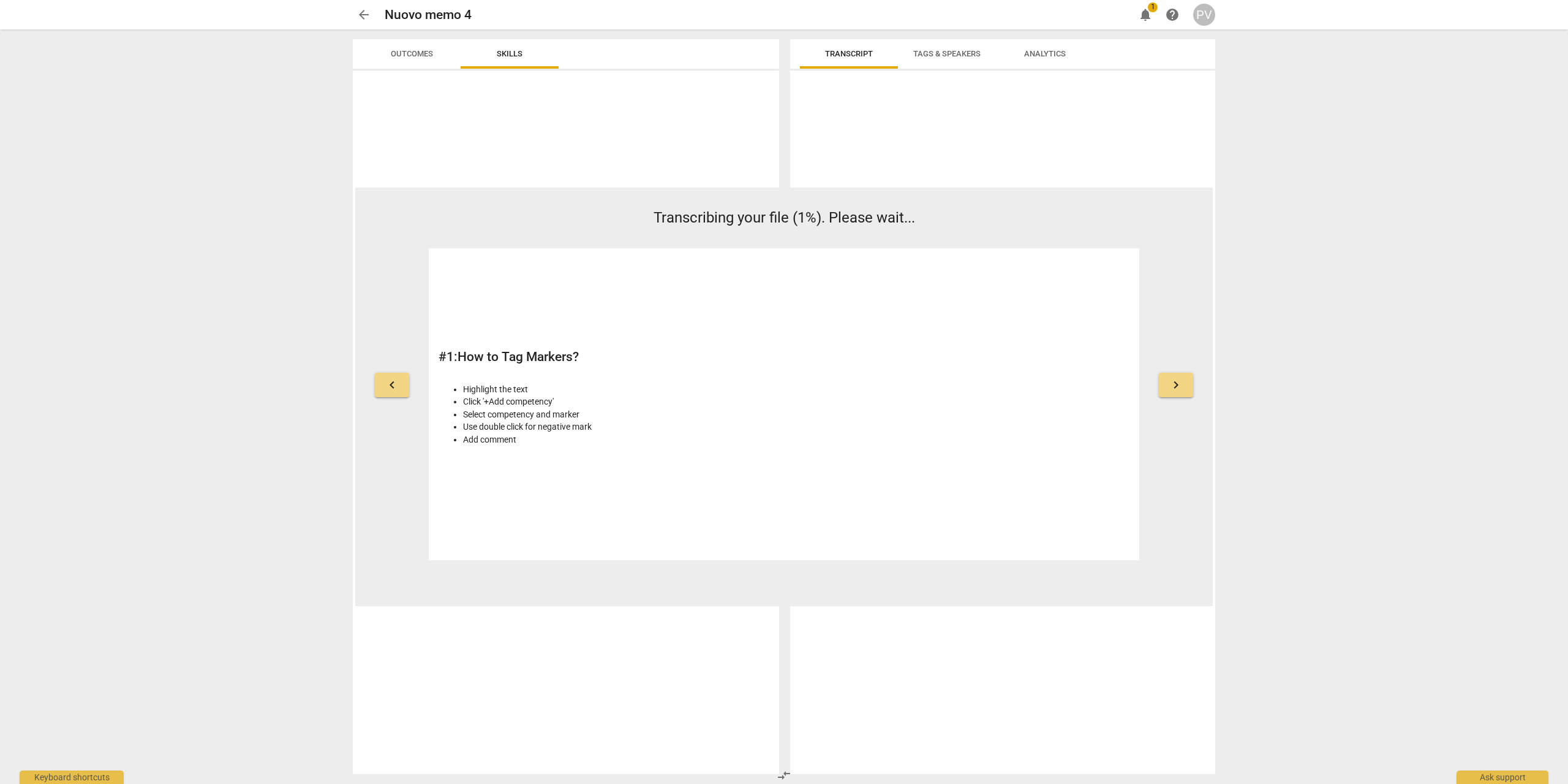
click at [870, 350] on video at bounding box center [960, 303] width 184 height 92
click at [384, 384] on button "keyboard_arrow_left" at bounding box center [392, 384] width 34 height 25
click at [1178, 391] on span "keyboard_arrow_right" at bounding box center [1176, 384] width 15 height 15
click at [1179, 389] on span "keyboard_arrow_right" at bounding box center [1176, 384] width 15 height 15
click at [1179, 388] on span "keyboard_arrow_right" at bounding box center [1176, 384] width 15 height 15
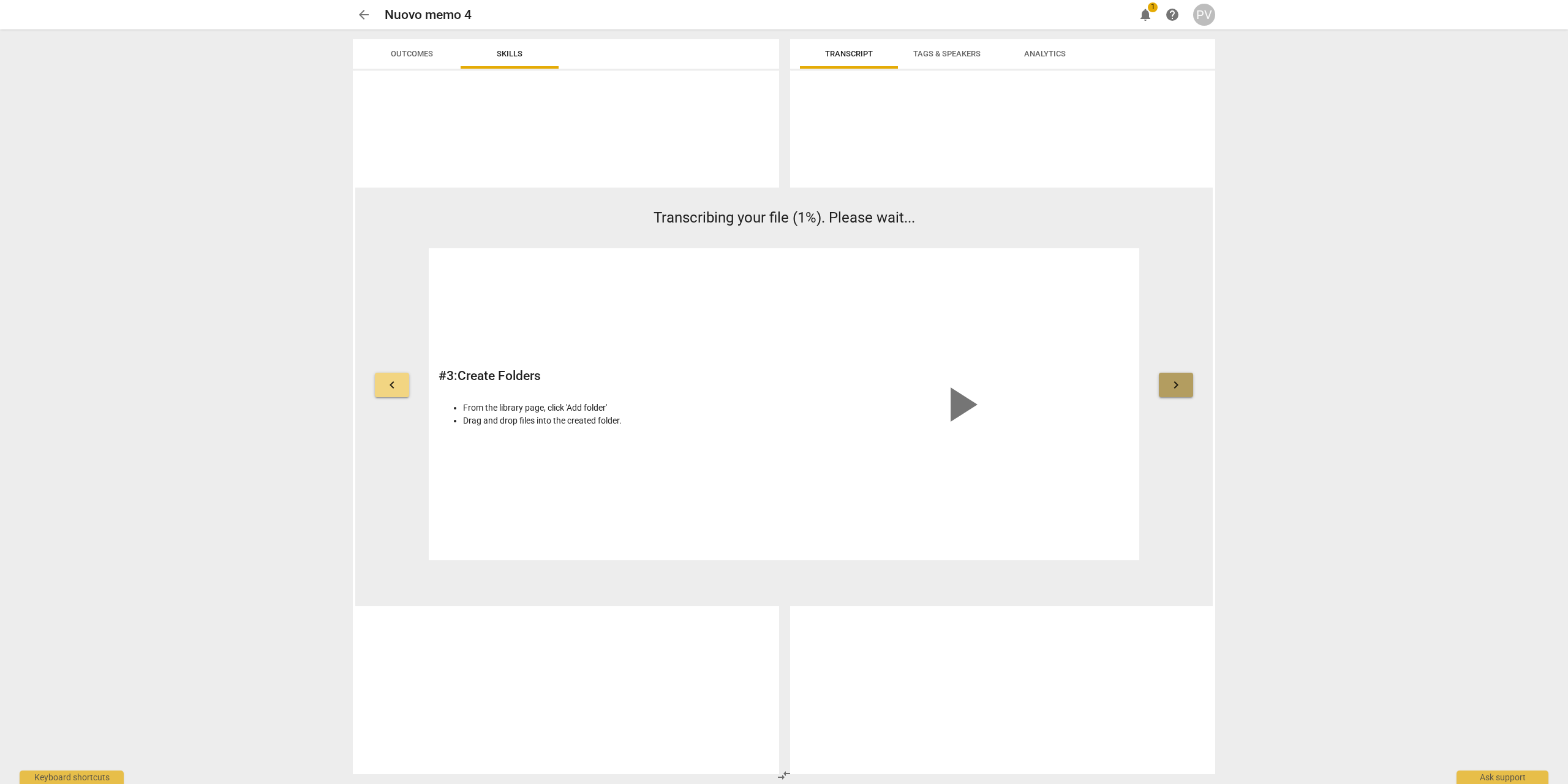
click at [1179, 388] on span "keyboard_arrow_right" at bounding box center [1176, 384] width 15 height 15
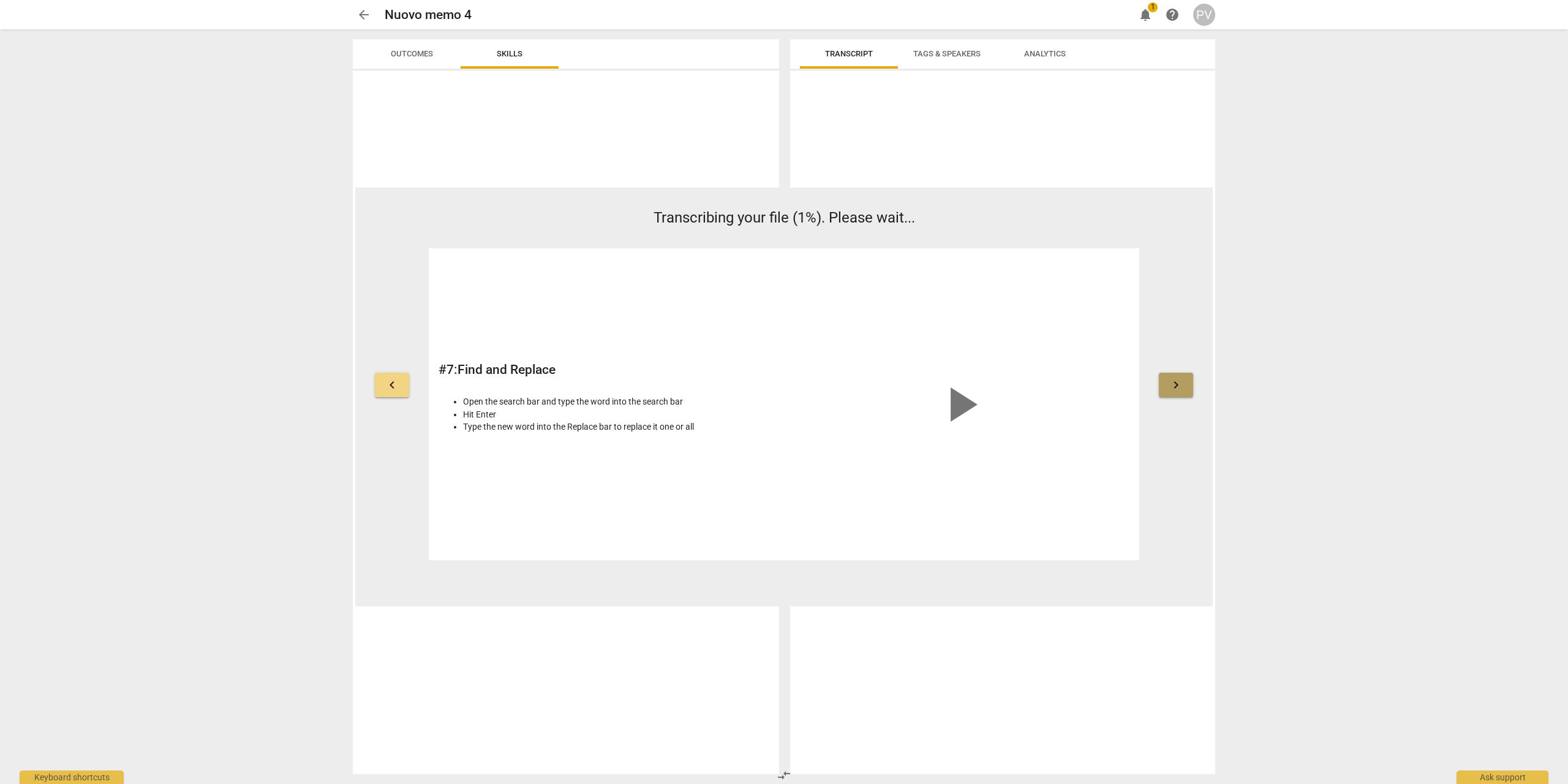
click at [1181, 388] on span "keyboard_arrow_right" at bounding box center [1176, 384] width 15 height 15
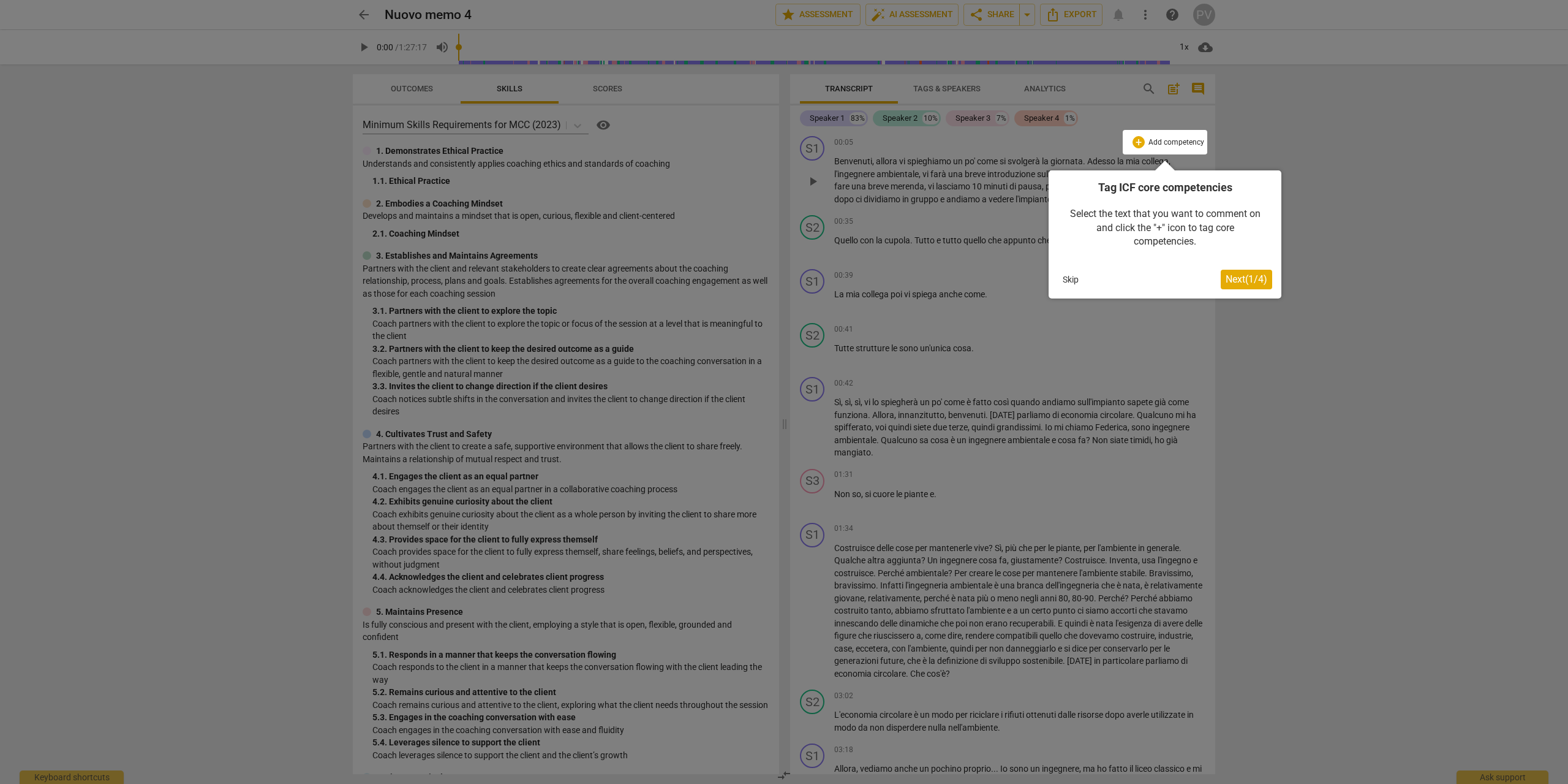
click at [1069, 280] on button "Skip" at bounding box center [1070, 279] width 26 height 18
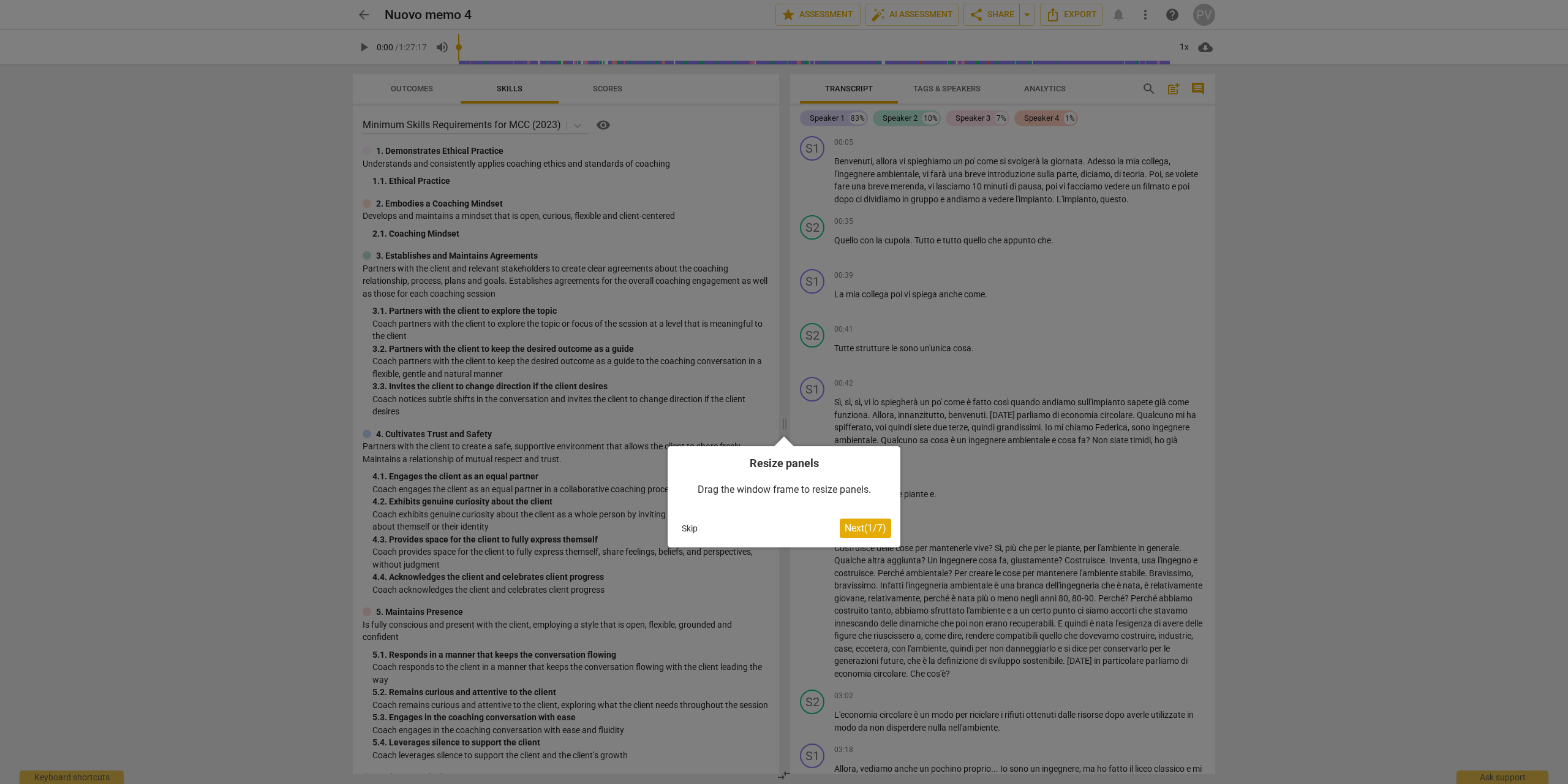
click at [688, 528] on button "Skip" at bounding box center [689, 528] width 26 height 18
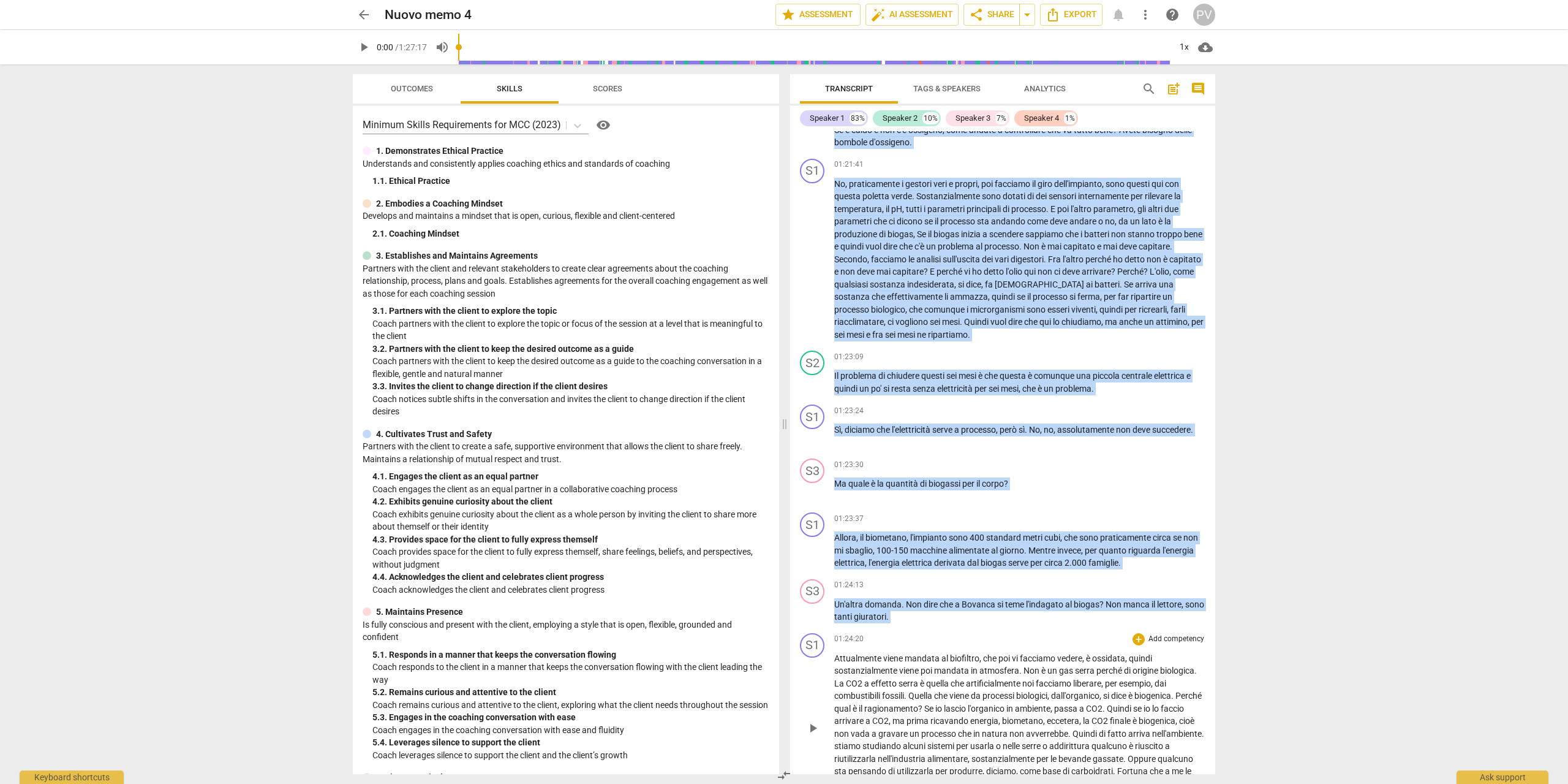
scroll to position [13507, 0]
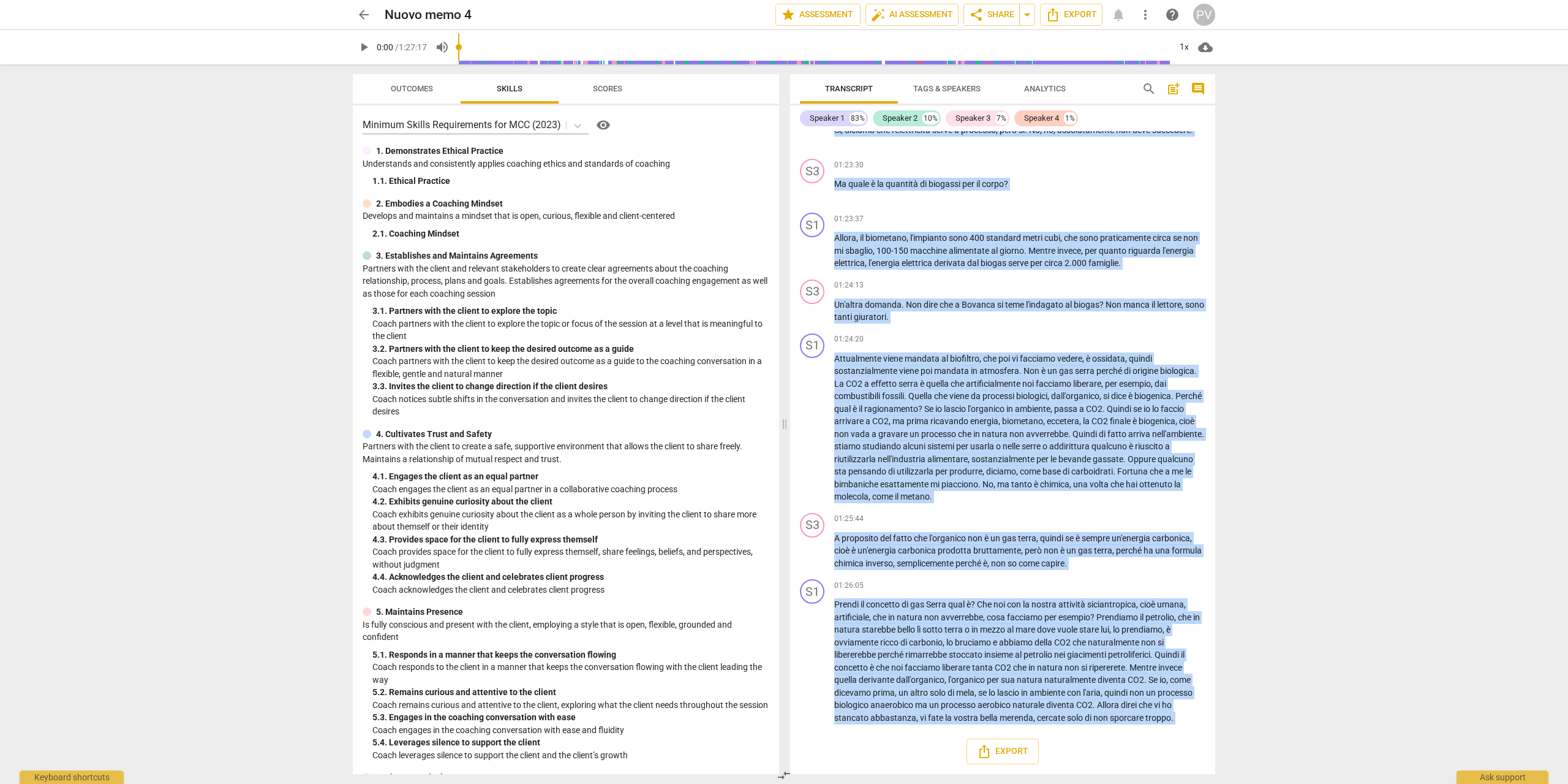
drag, startPoint x: 828, startPoint y: 158, endPoint x: 1124, endPoint y: 730, distance: 644.0
click at [1124, 730] on div "S1 play_arrow pause 00:05 + Add competency keyboard_arrow_right Benvenuti , all…" at bounding box center [1002, 452] width 425 height 643
copy div "loremi dolo_sit ametcon Adipisc 0 72% Elitsed 4 34% Doeiusm 1 1% Tempori 7 4% U…"
click at [1002, 752] on span "Export" at bounding box center [1002, 751] width 51 height 15
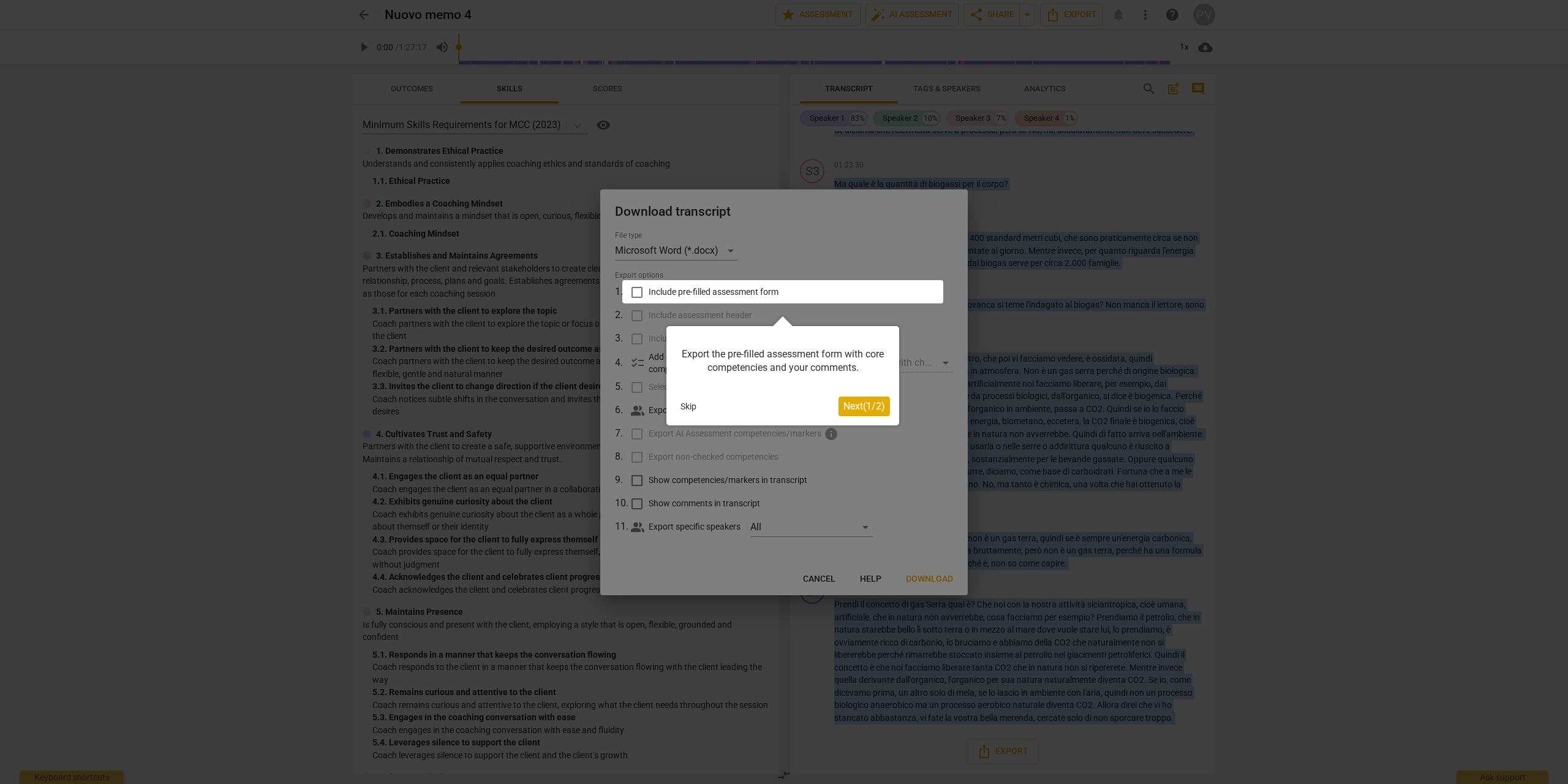
click at [698, 406] on button "Skip" at bounding box center [688, 406] width 26 height 18
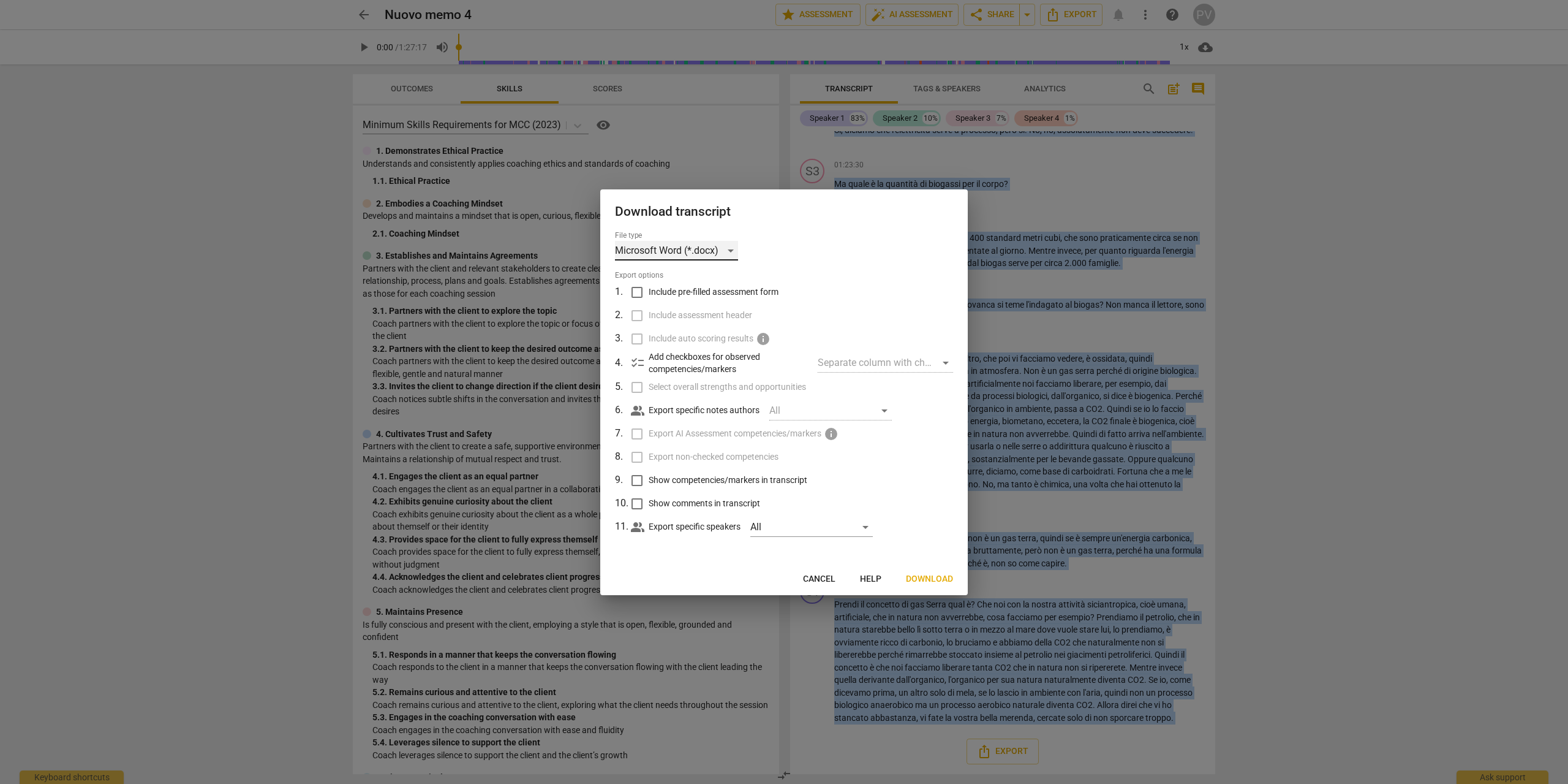
click at [688, 251] on div "Microsoft Word (*.docx)" at bounding box center [676, 250] width 123 height 20
click at [688, 251] on li "Microsoft Word (*.docx)" at bounding box center [699, 251] width 170 height 29
click at [782, 526] on div "All" at bounding box center [812, 527] width 123 height 20
click at [936, 502] on div at bounding box center [784, 392] width 1568 height 784
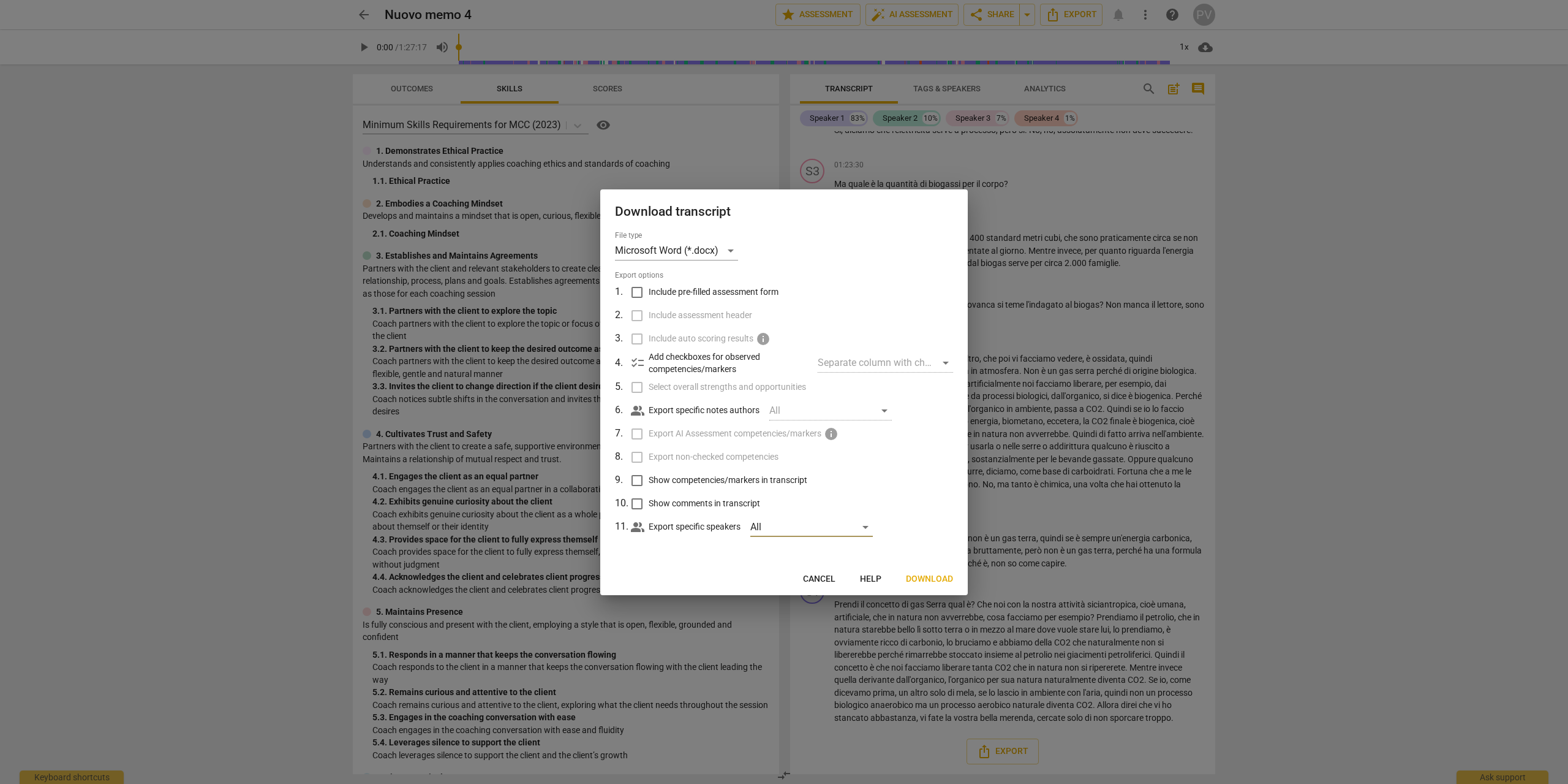
click at [801, 414] on div "All" at bounding box center [831, 410] width 123 height 20
click at [919, 570] on button "Download" at bounding box center [929, 579] width 66 height 22
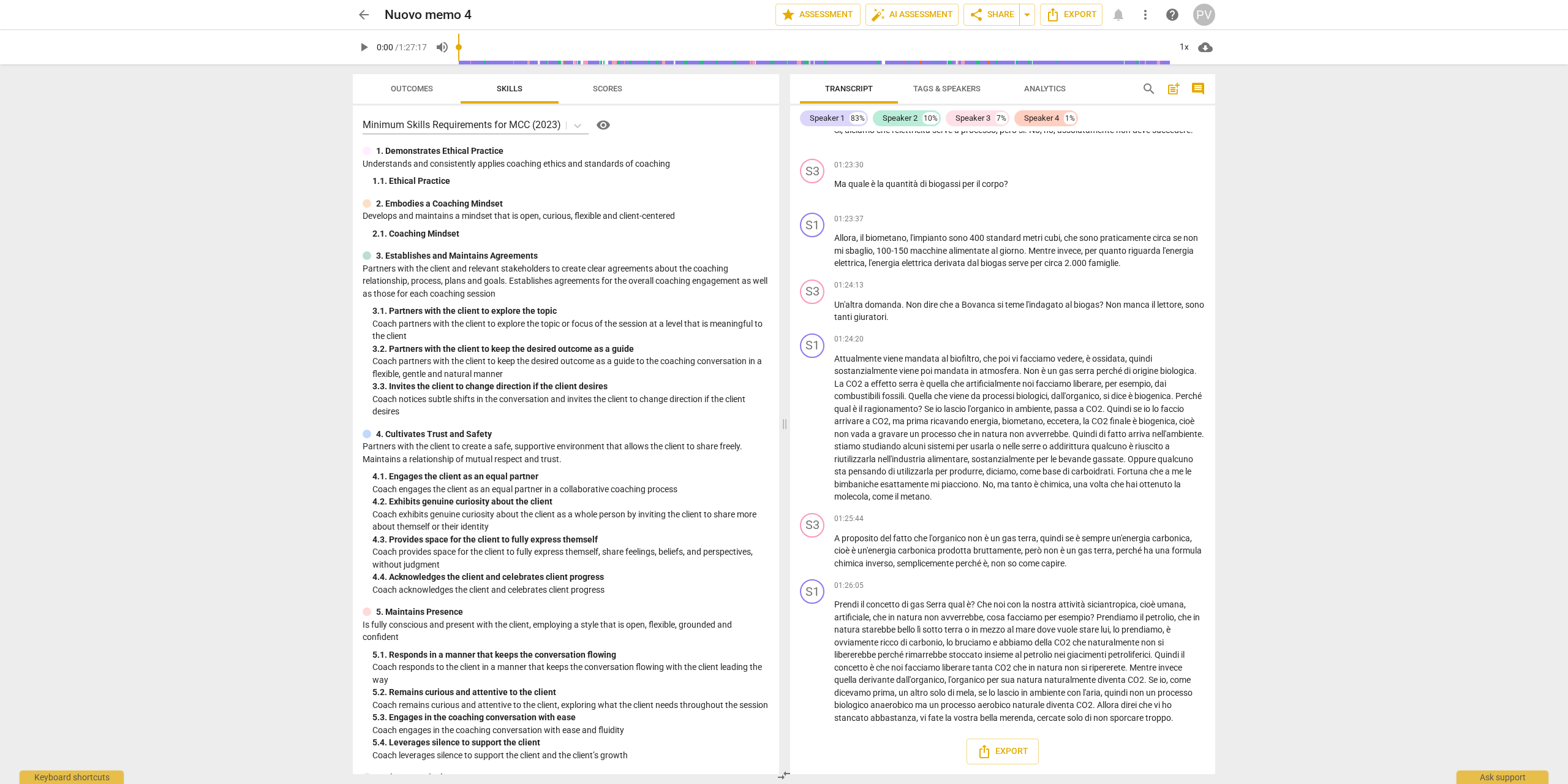
click at [361, 11] on span "arrow_back" at bounding box center [363, 15] width 15 height 15
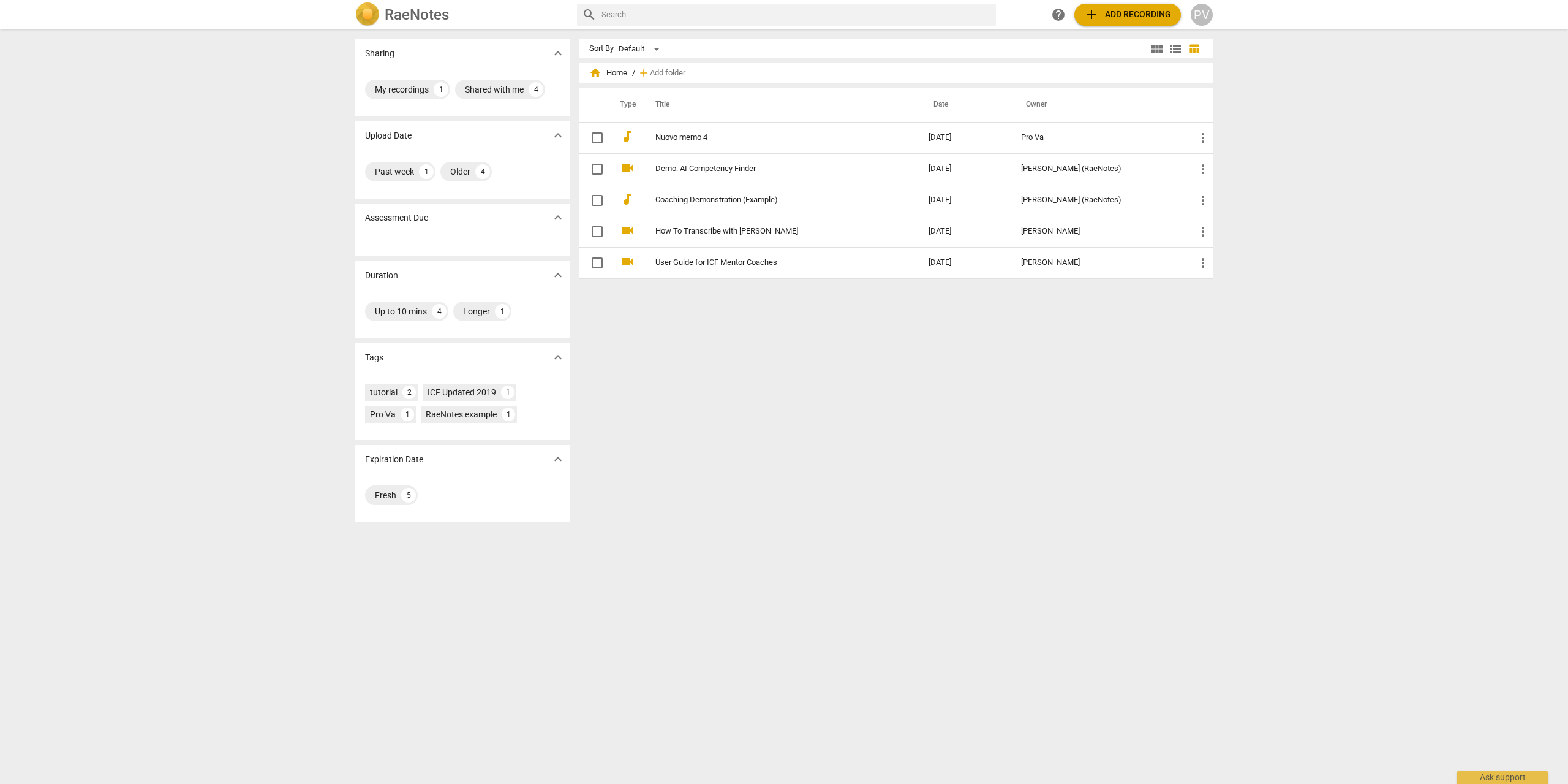
click at [1124, 14] on span "add Add recording" at bounding box center [1127, 15] width 87 height 15
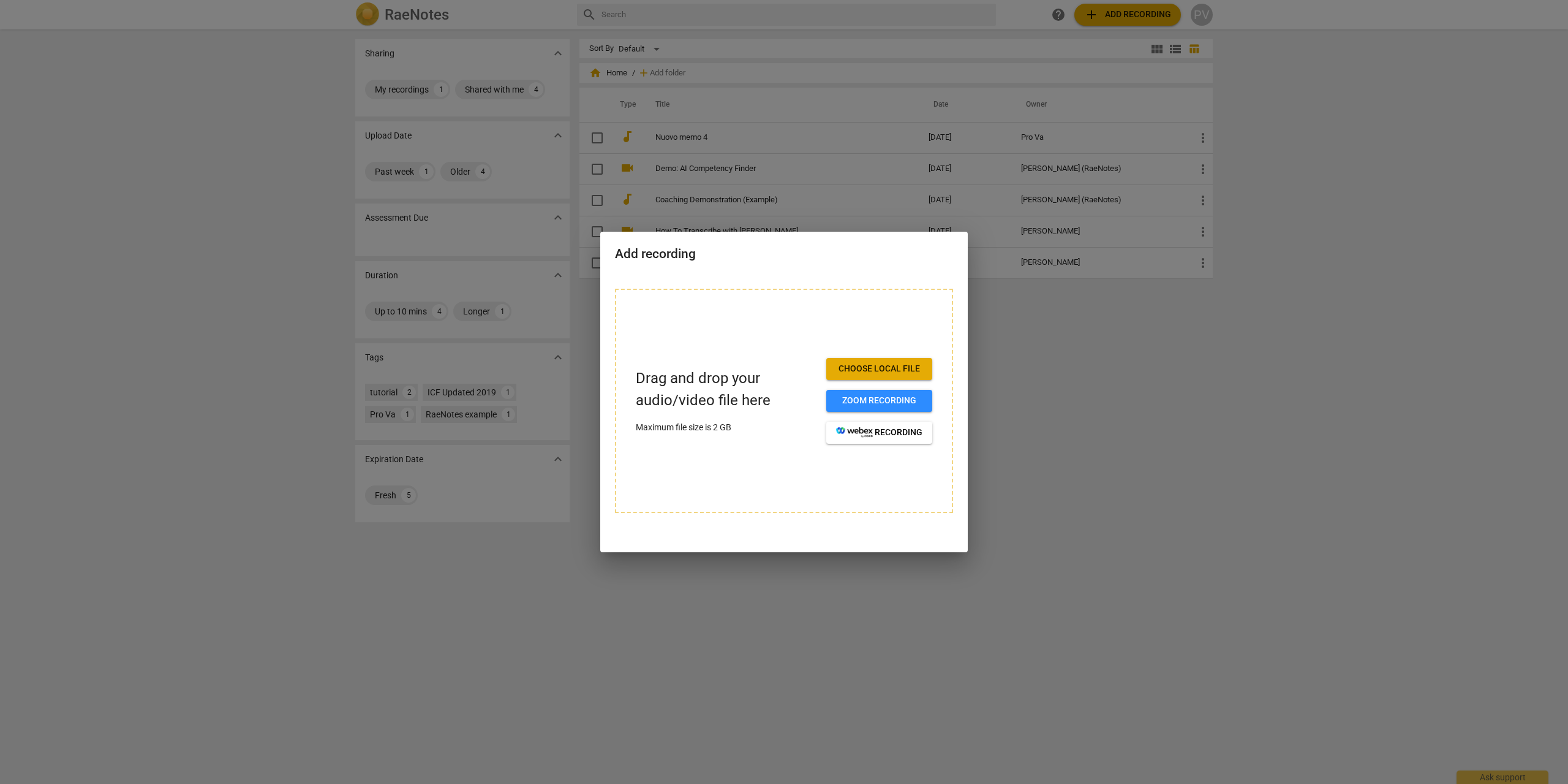
click at [260, 117] on div at bounding box center [784, 392] width 1568 height 784
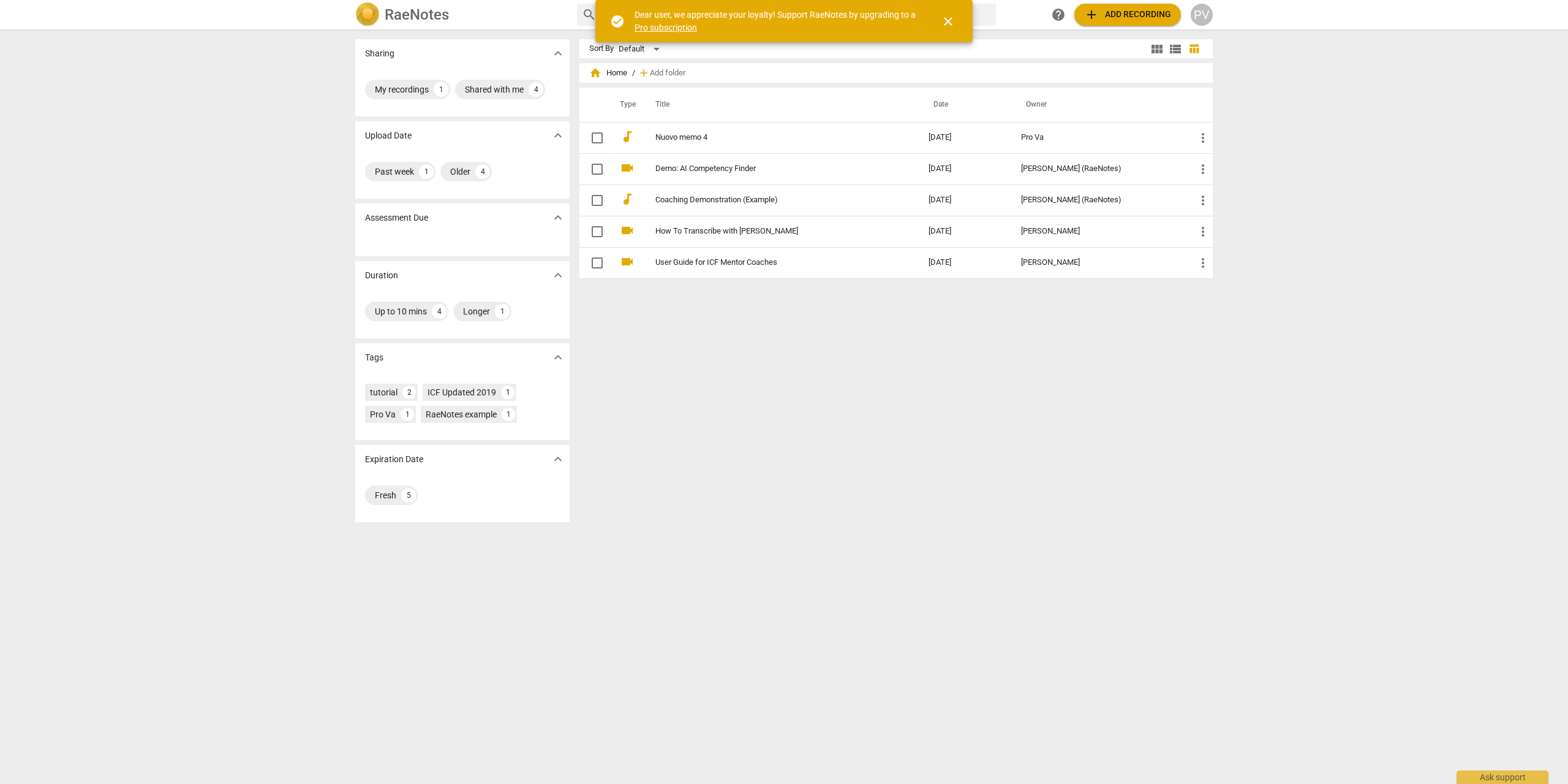
click at [1096, 9] on span "add" at bounding box center [1091, 15] width 15 height 15
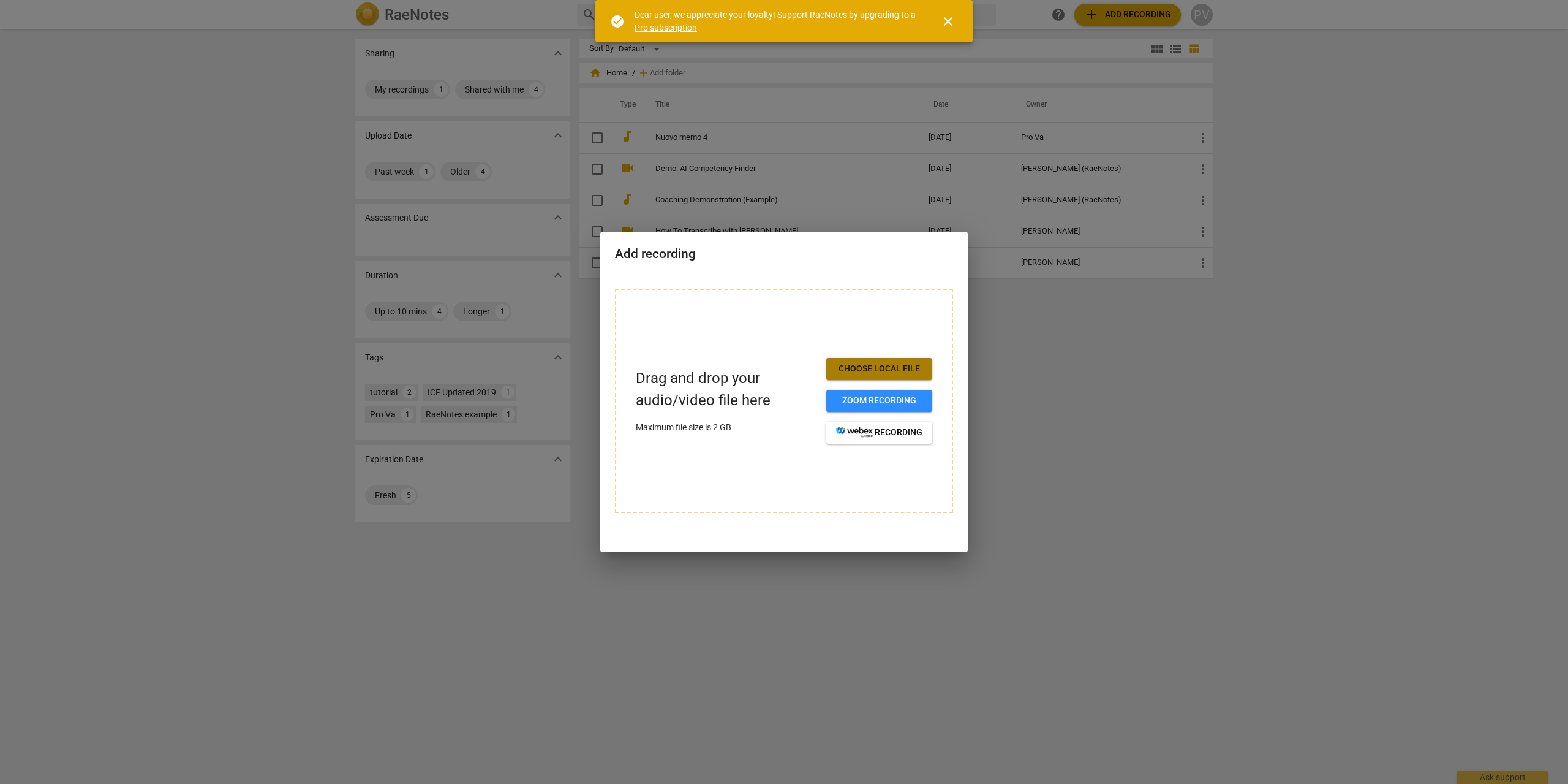
click at [850, 361] on button "Choose local file" at bounding box center [879, 369] width 106 height 22
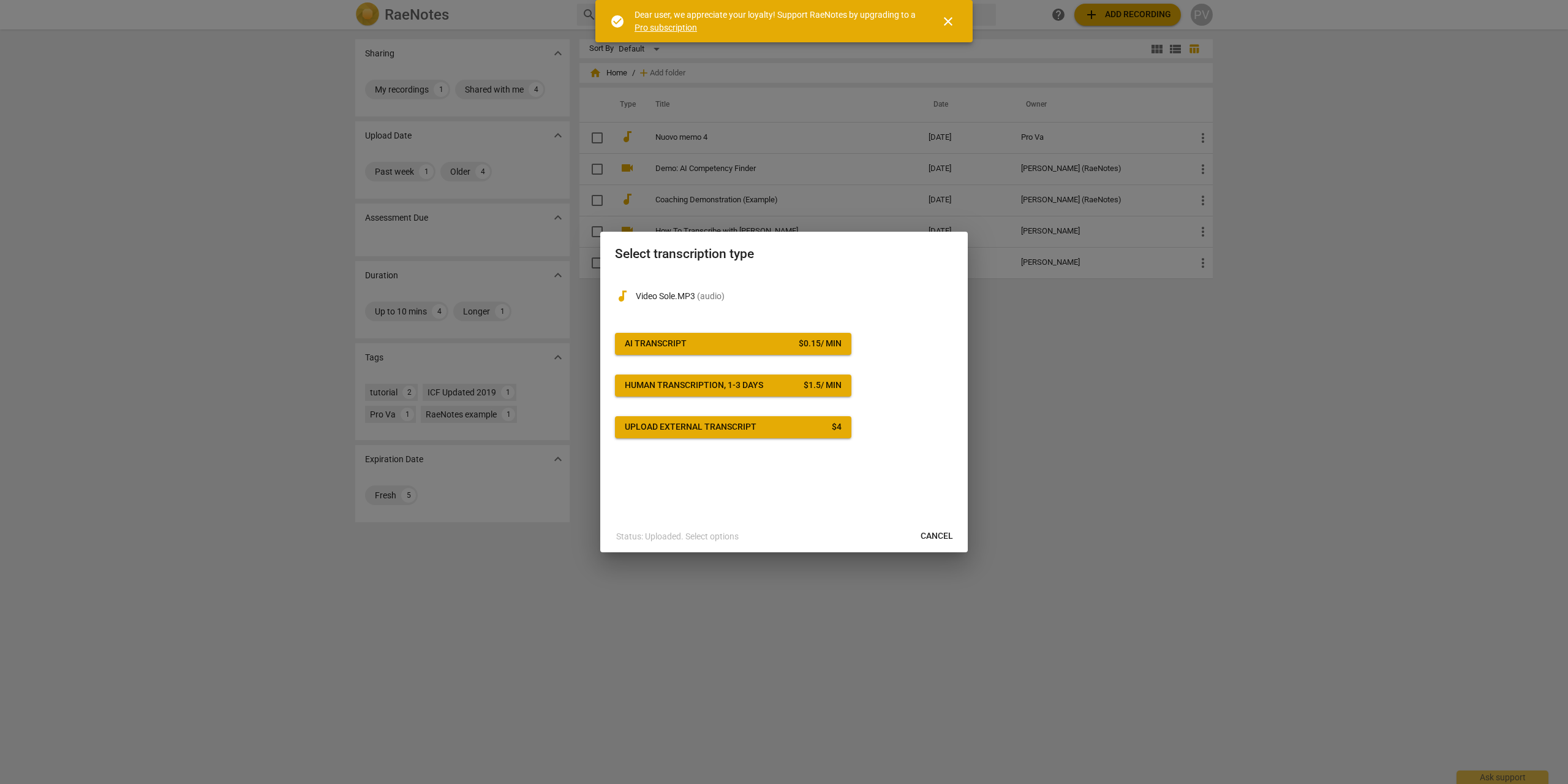
click at [773, 348] on span "AI Transcript $ 0.15 / min" at bounding box center [733, 343] width 217 height 12
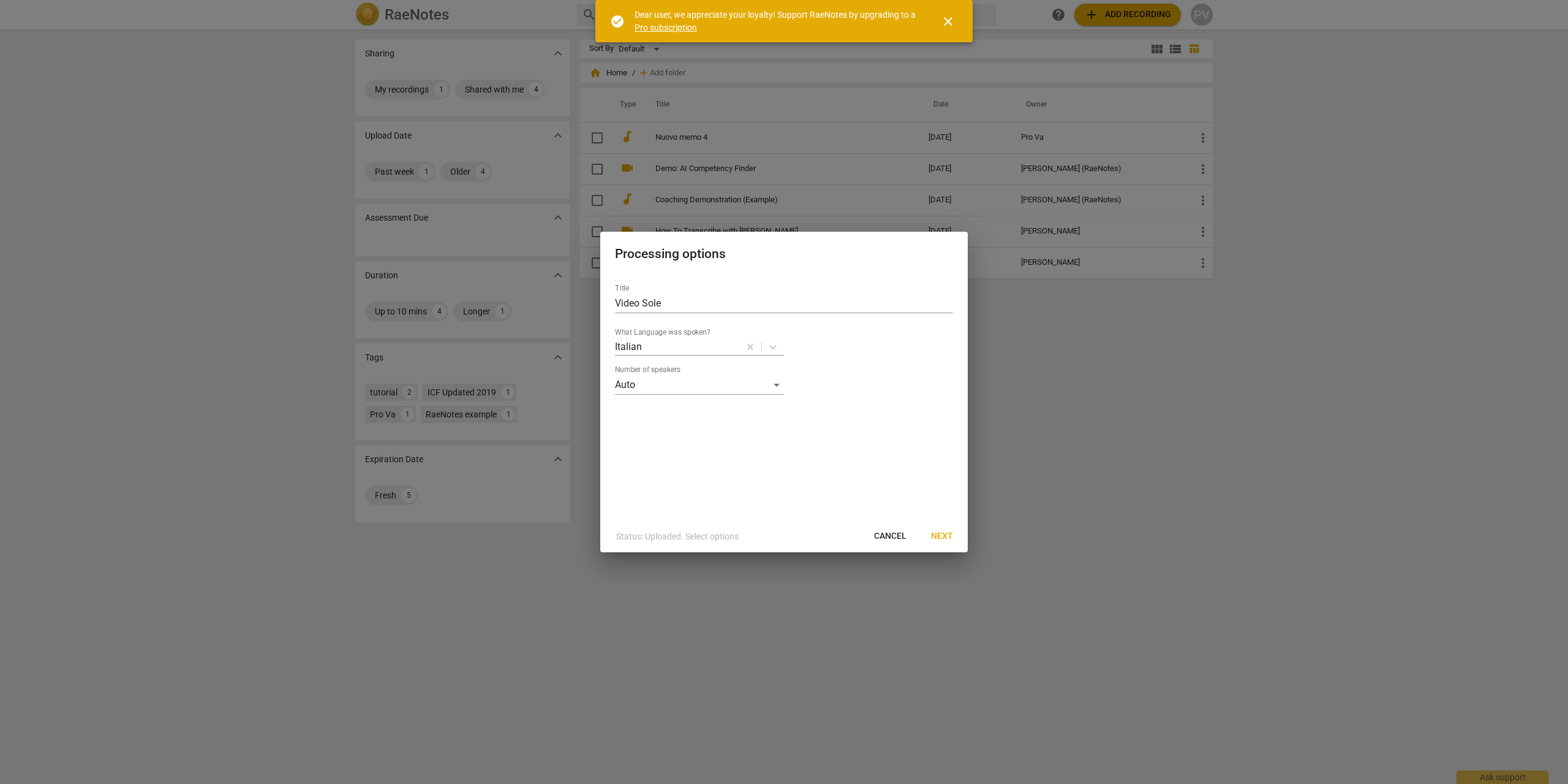
click at [942, 536] on span "Next" at bounding box center [942, 536] width 22 height 12
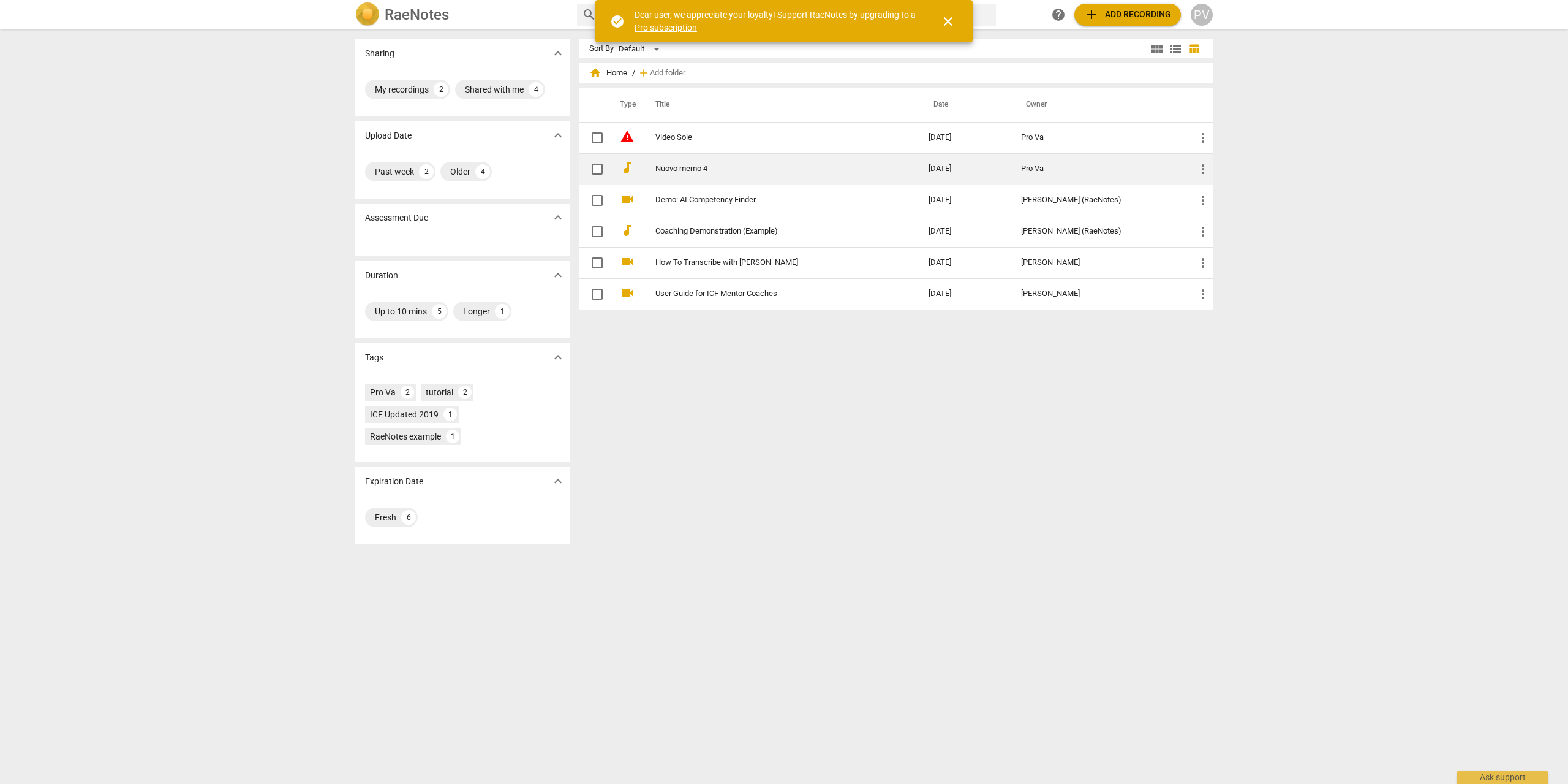
click at [685, 173] on link "Nuovo memo 4" at bounding box center [770, 168] width 229 height 9
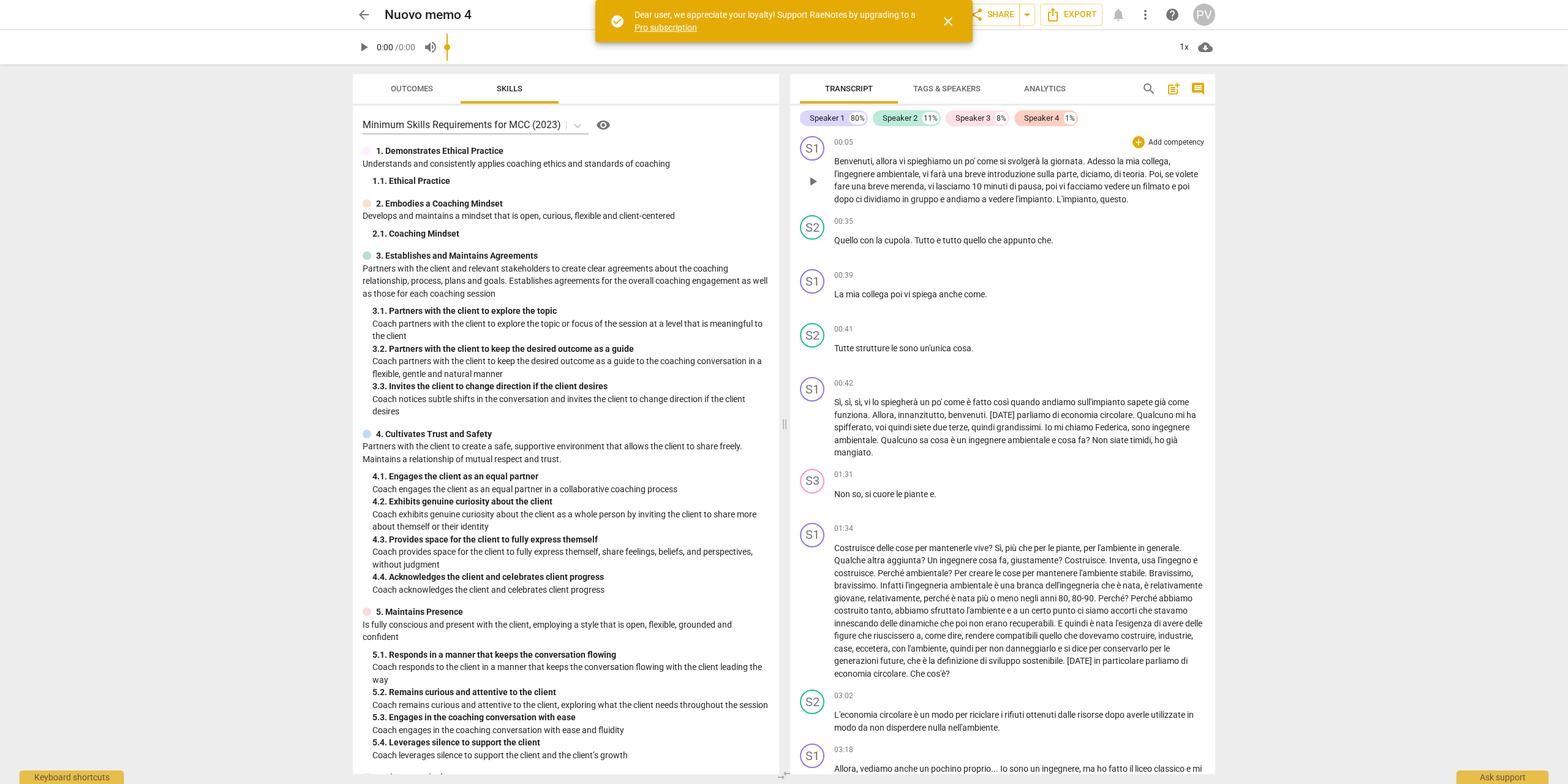
drag, startPoint x: 839, startPoint y: 134, endPoint x: 839, endPoint y: 163, distance: 29.0
click at [884, 170] on div "Speaker 1 80% Speaker 2 11% Speaker 3 8% Speaker 4 1% S1 play_arrow pause 00:05…" at bounding box center [1002, 439] width 425 height 669
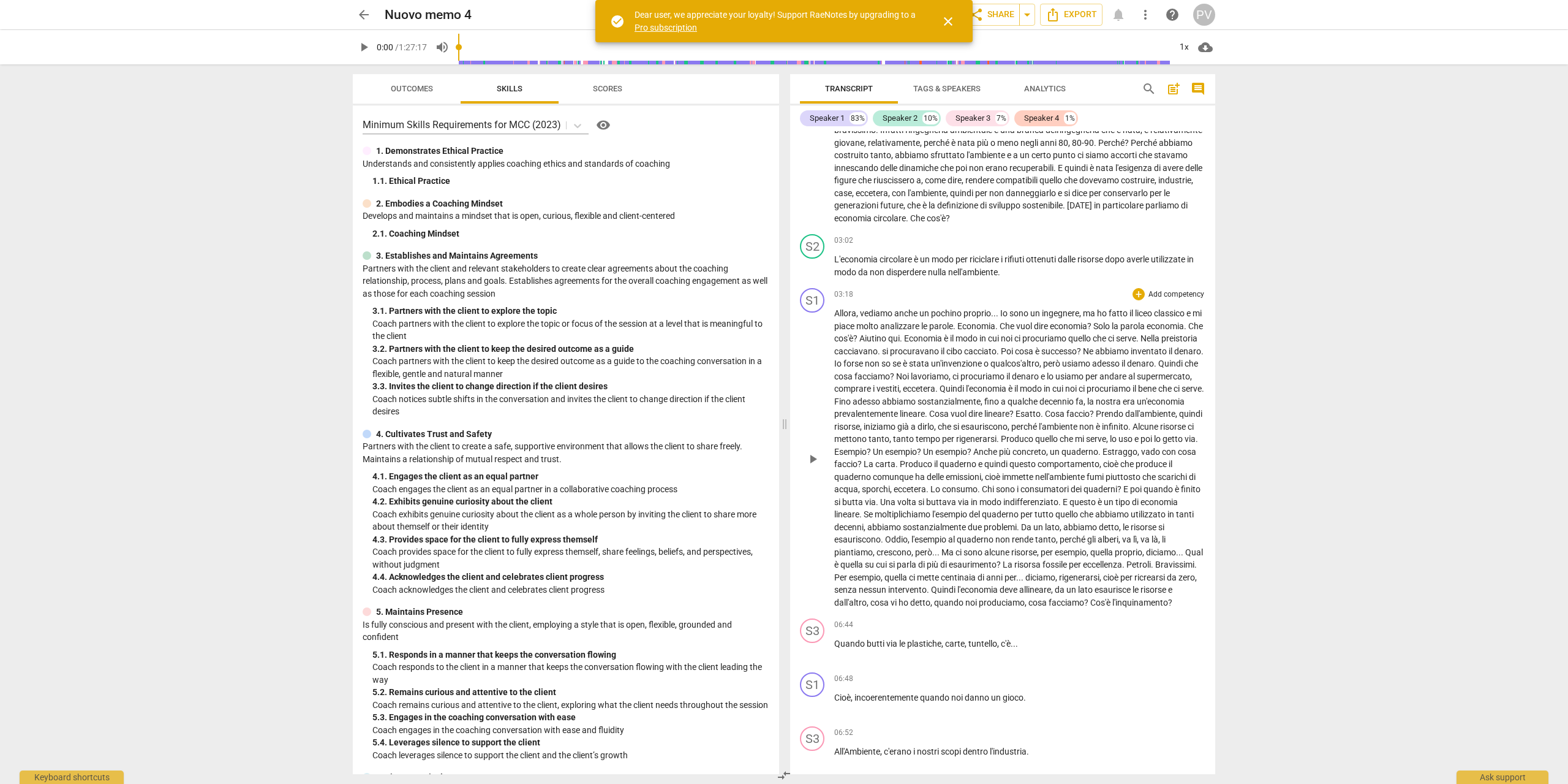
scroll to position [552, 0]
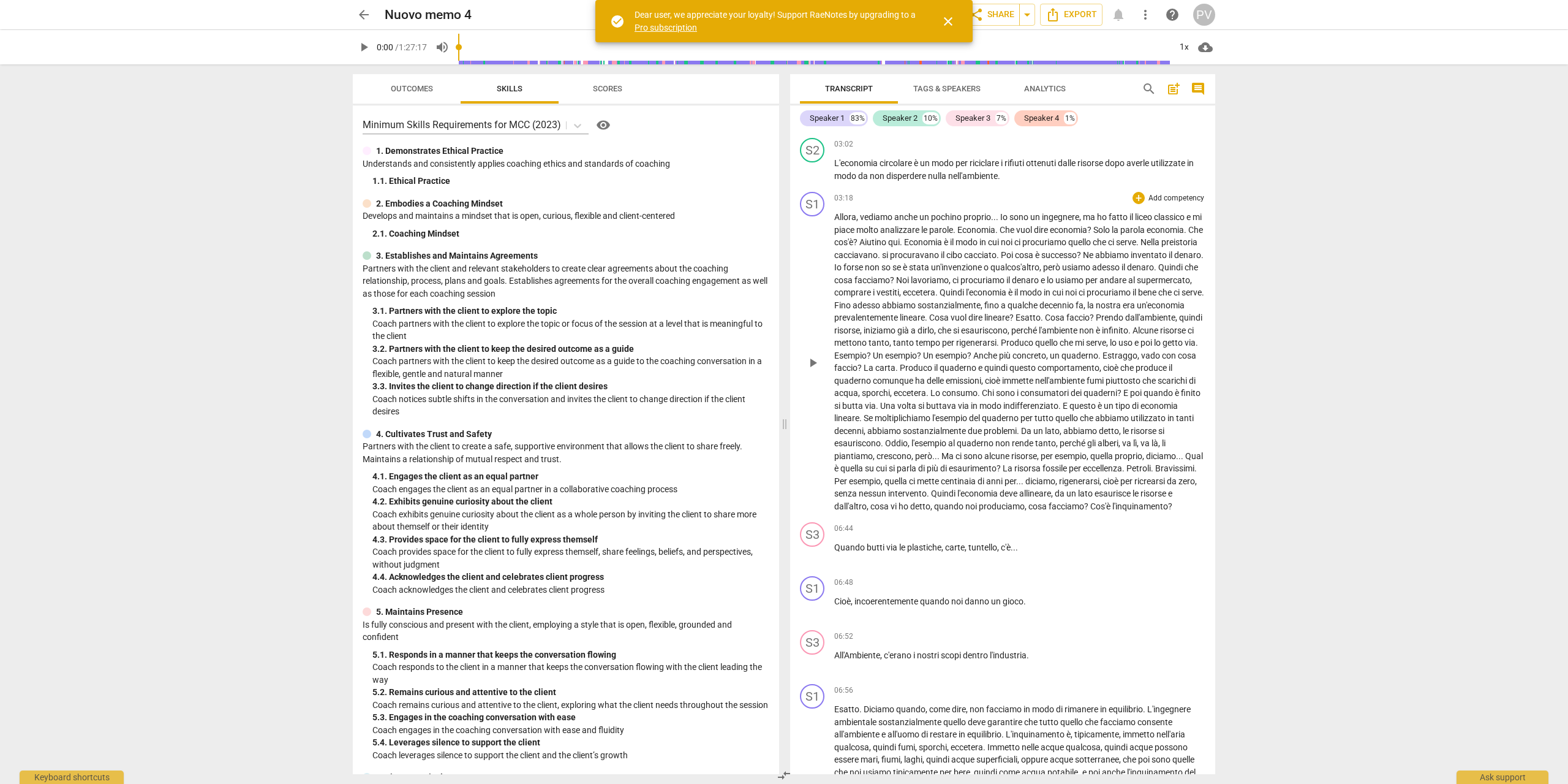
drag, startPoint x: 835, startPoint y: 162, endPoint x: 1044, endPoint y: 498, distance: 395.7
click at [1050, 521] on div "S1 play_arrow pause 00:05 + Add competency keyboard_arrow_right Benvenuti , all…" at bounding box center [1002, 452] width 425 height 643
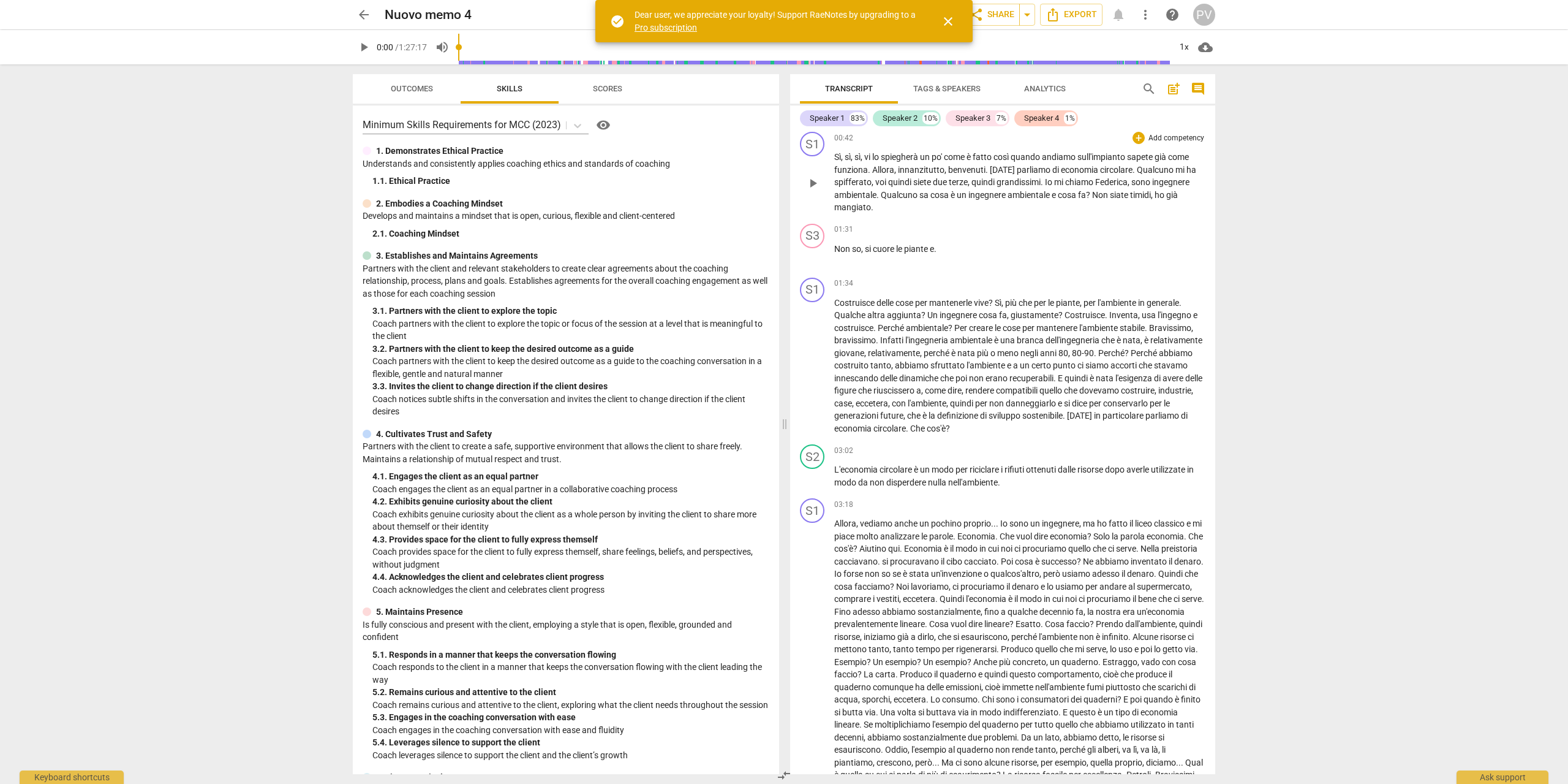
scroll to position [0, 0]
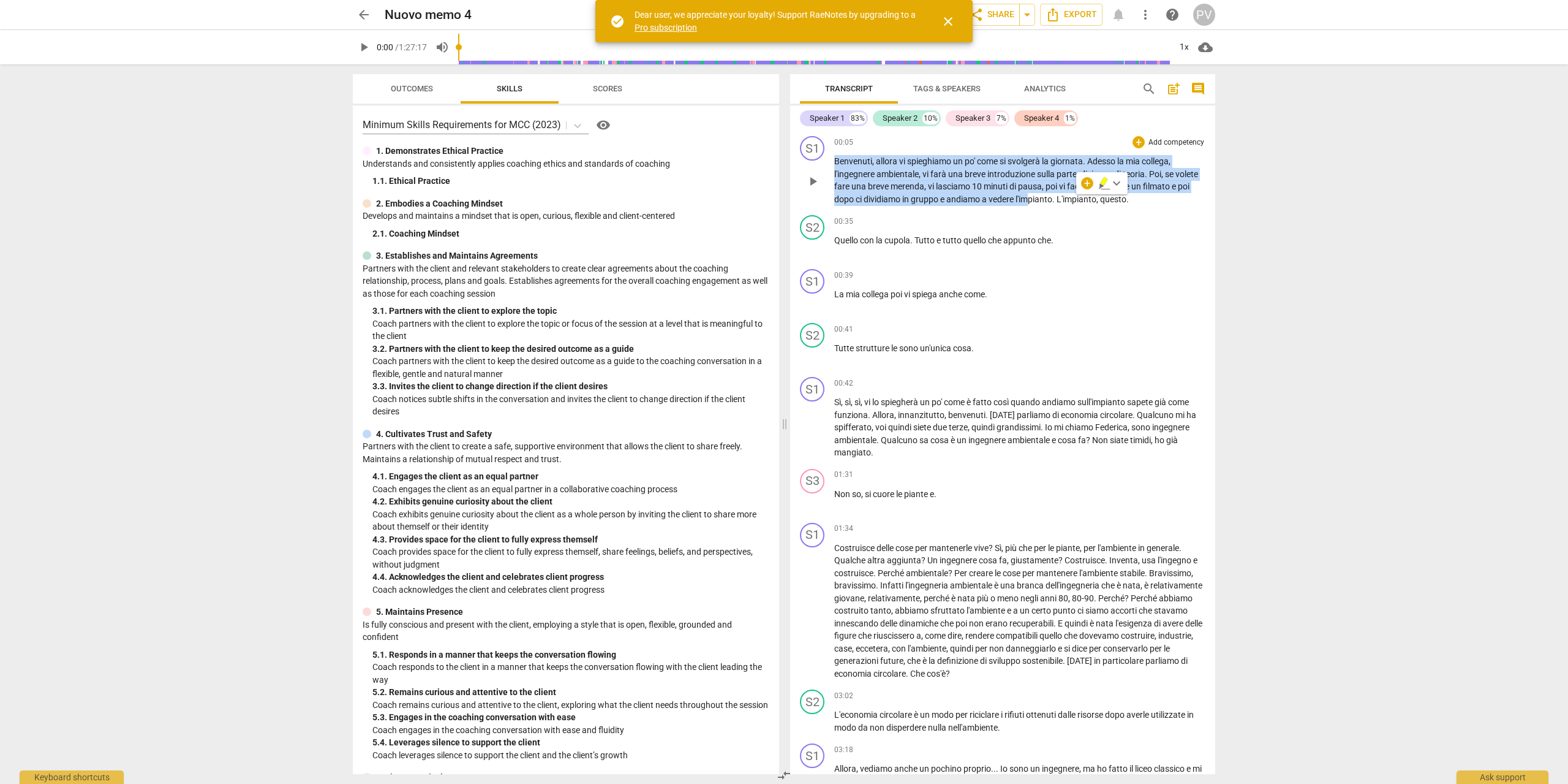
click at [823, 156] on div "S1 play_arrow pause" at bounding box center [817, 170] width 34 height 69
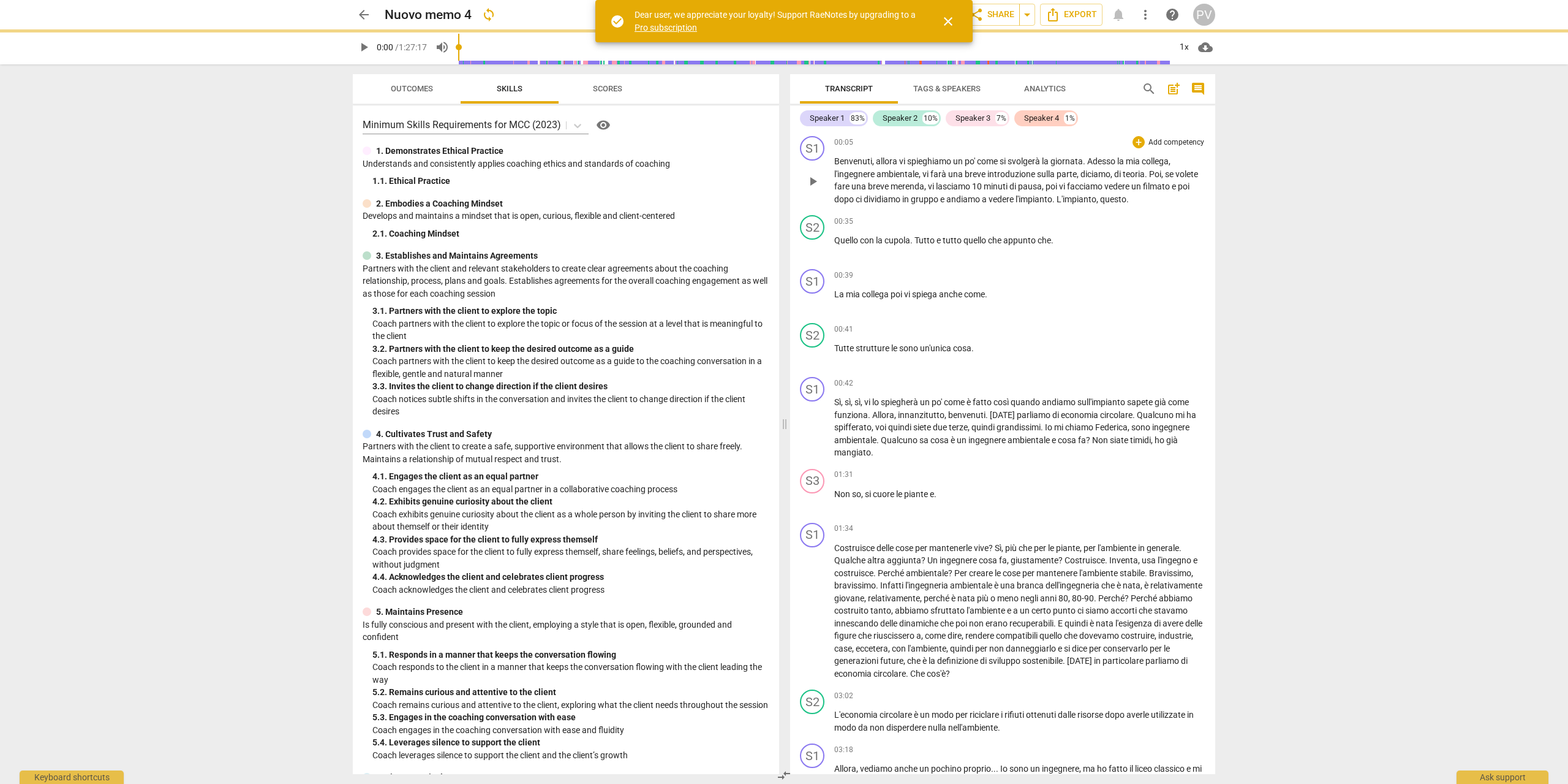
click at [839, 160] on span "Benvenuti" at bounding box center [853, 161] width 38 height 9
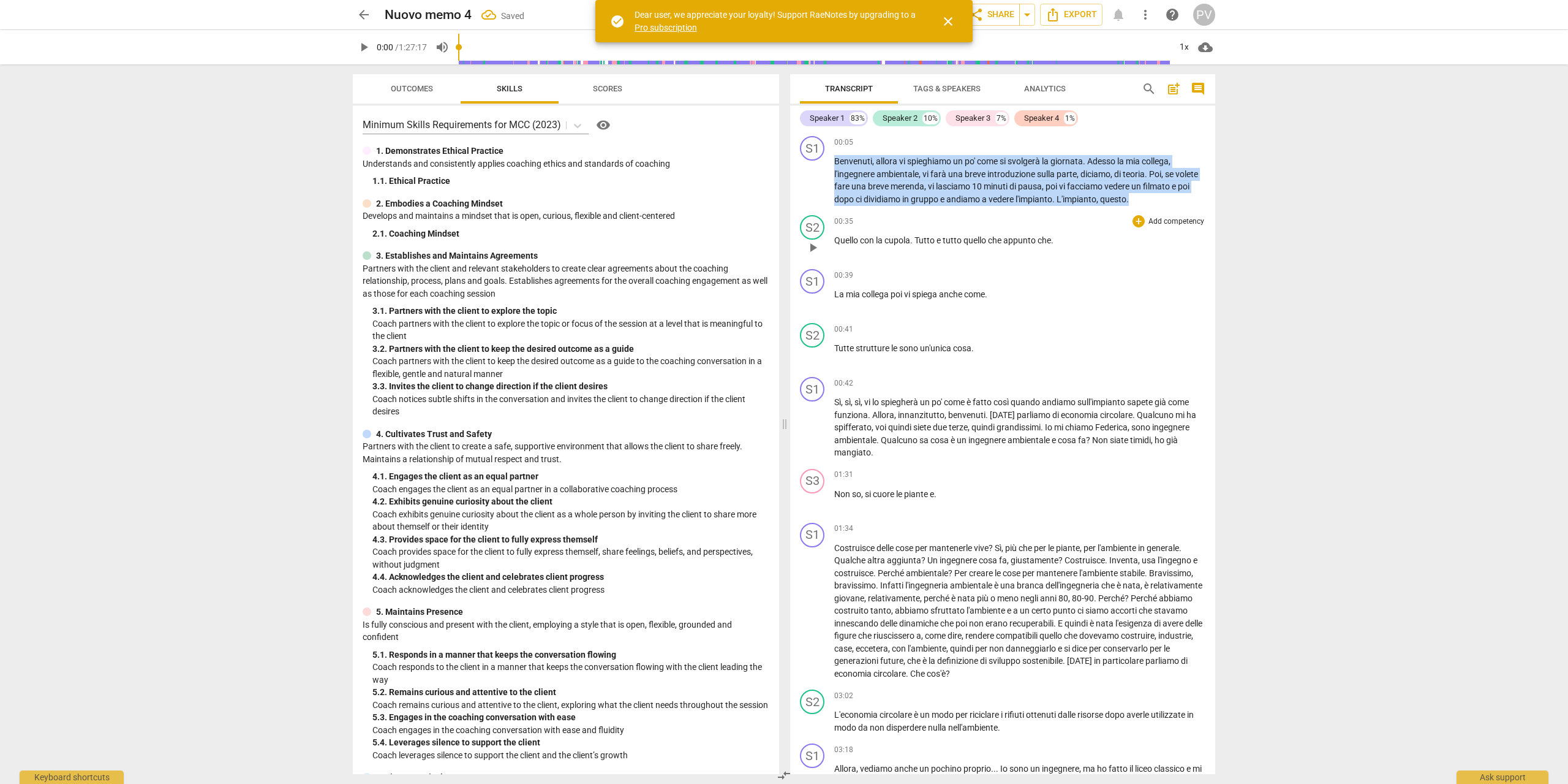
drag, startPoint x: 834, startPoint y: 159, endPoint x: 1100, endPoint y: 232, distance: 275.8
click at [1170, 241] on div "S1 play_arrow pause 00:05 + Add competency keyboard_arrow_right Benvenuti , all…" at bounding box center [1002, 452] width 425 height 643
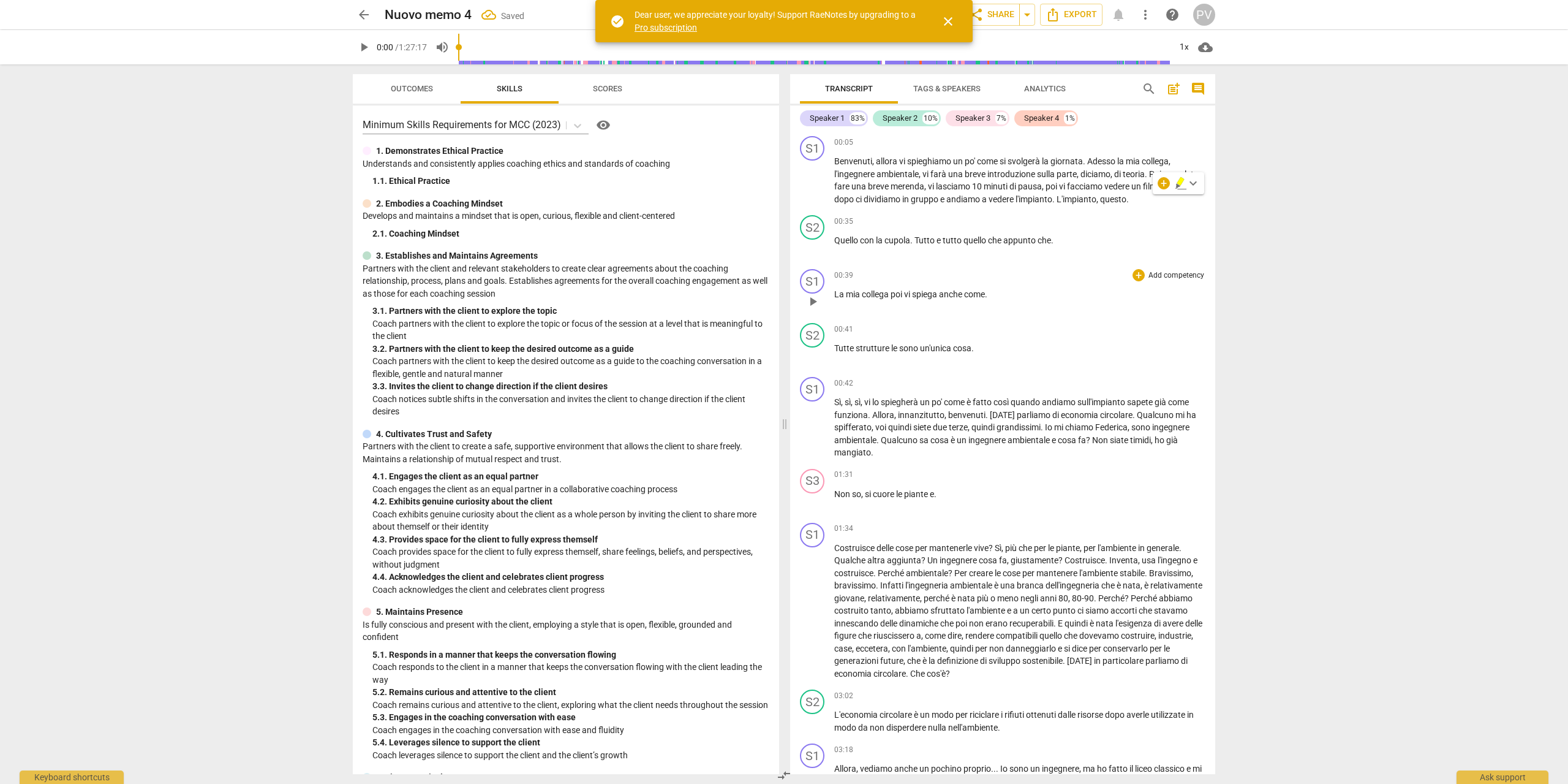
drag, startPoint x: 1079, startPoint y: 232, endPoint x: 1129, endPoint y: 286, distance: 73.6
click at [1129, 284] on div "S1 play_arrow pause 00:05 + Add competency keyboard_arrow_right Benvenuti , all…" at bounding box center [1002, 452] width 425 height 643
click at [1317, 267] on div "arrow_back Nuovo memo 4 edit star Assessment auto_fix_high AI Assessment share …" at bounding box center [784, 392] width 1568 height 784
